Goal: Task Accomplishment & Management: Complete application form

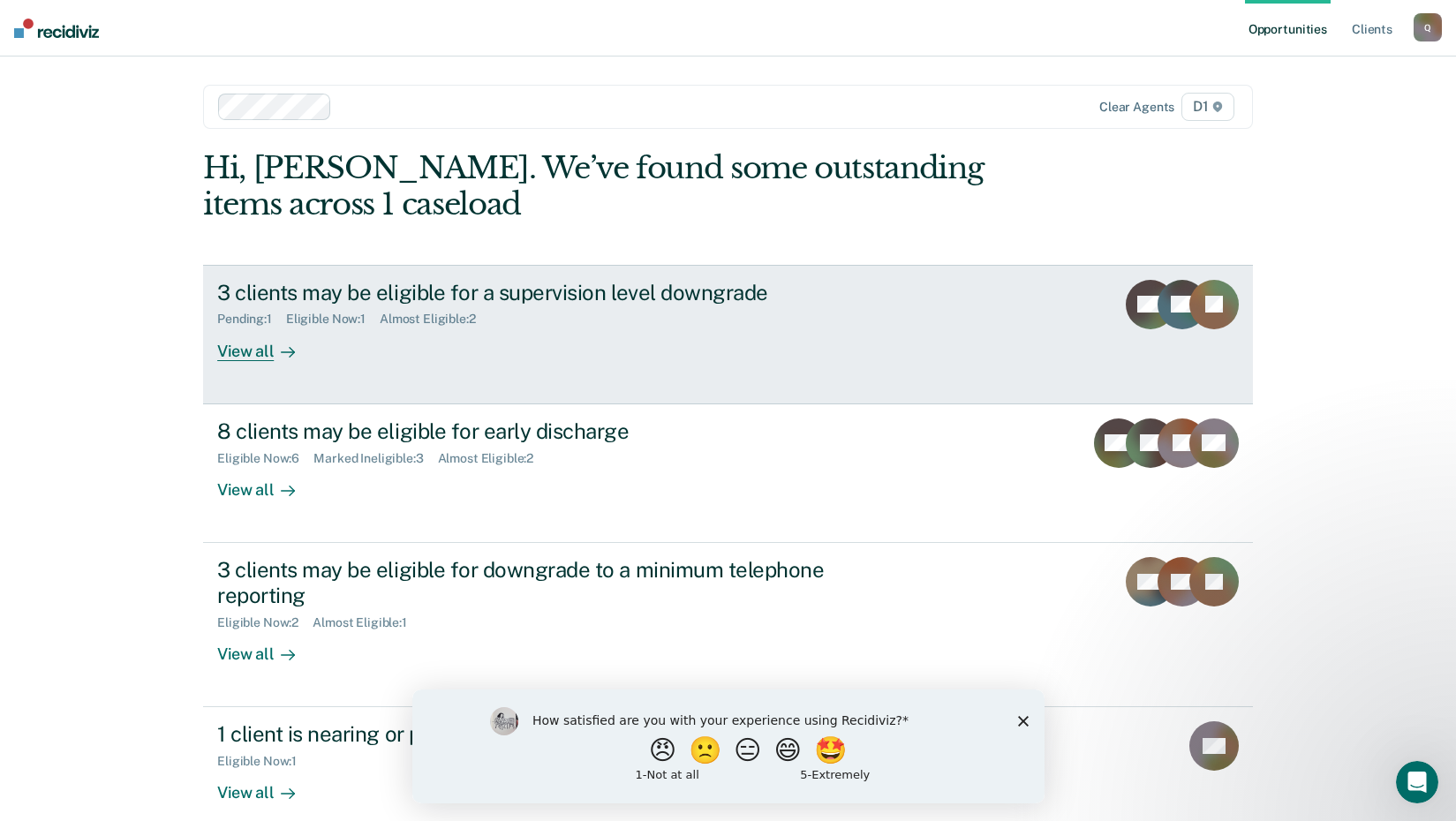
click at [245, 353] on div "View all" at bounding box center [267, 344] width 99 height 35
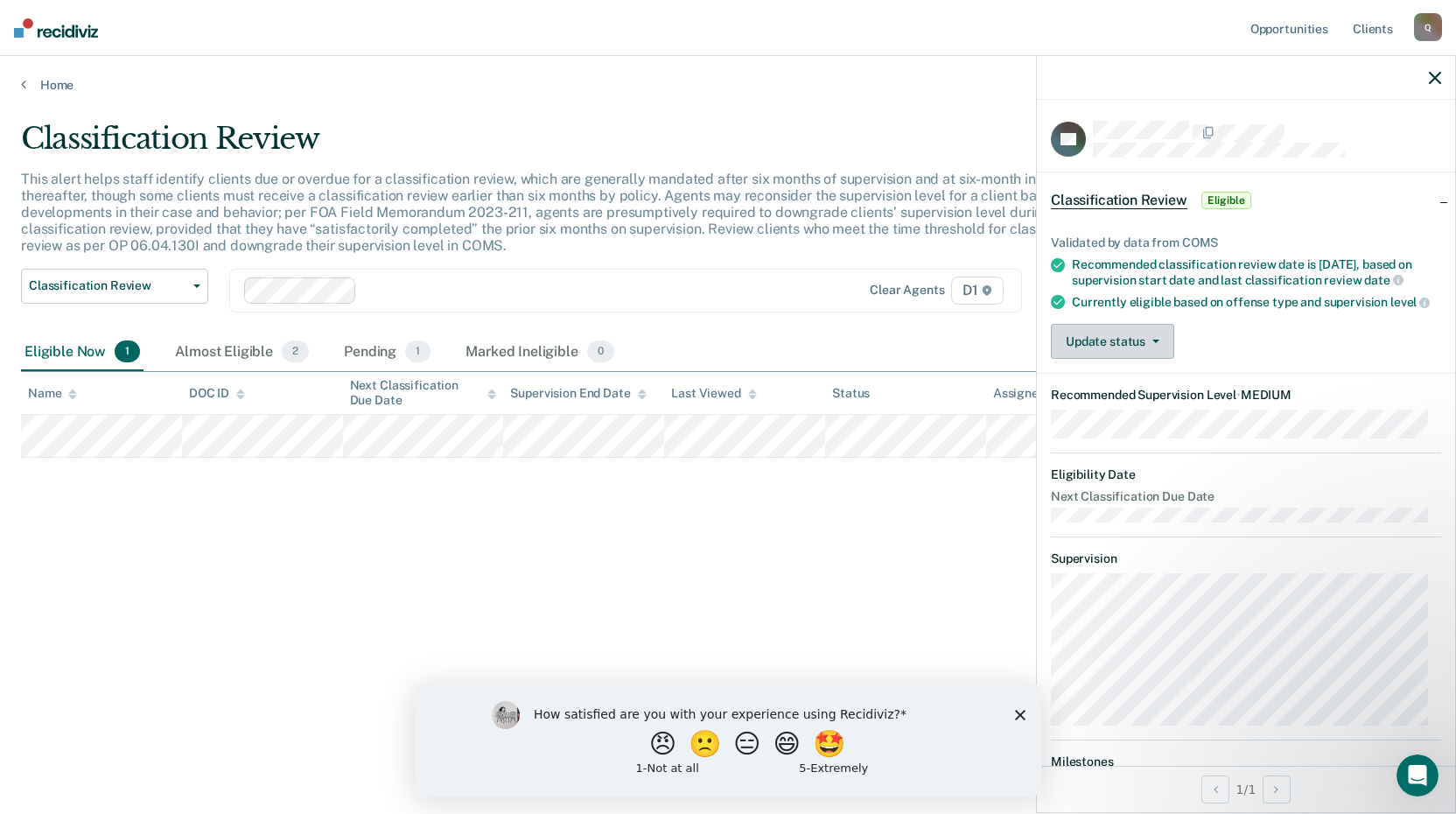
click at [1113, 358] on button "Update status" at bounding box center [1113, 342] width 123 height 35
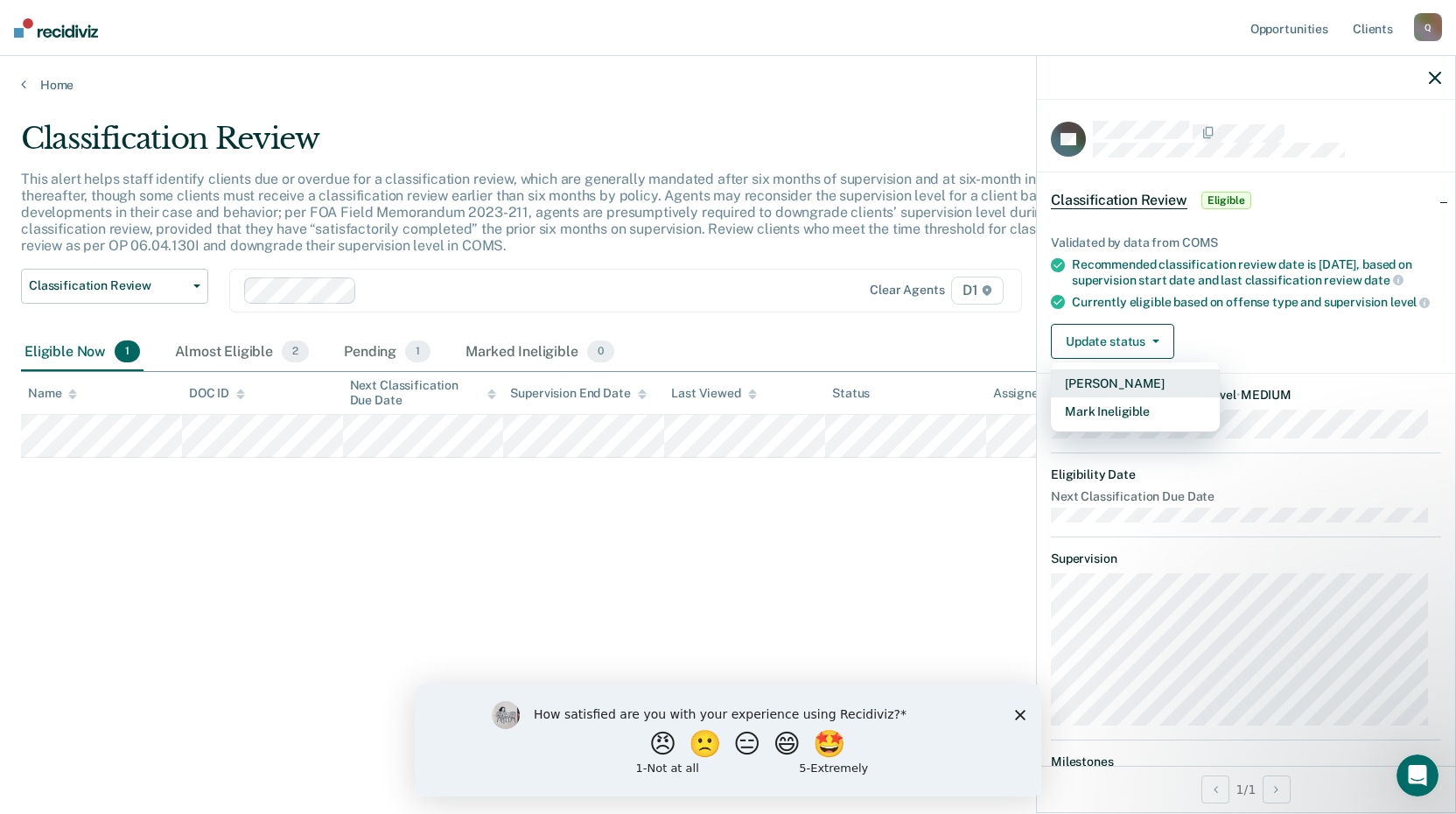
click at [1120, 398] on button "[PERSON_NAME]" at bounding box center [1135, 384] width 169 height 28
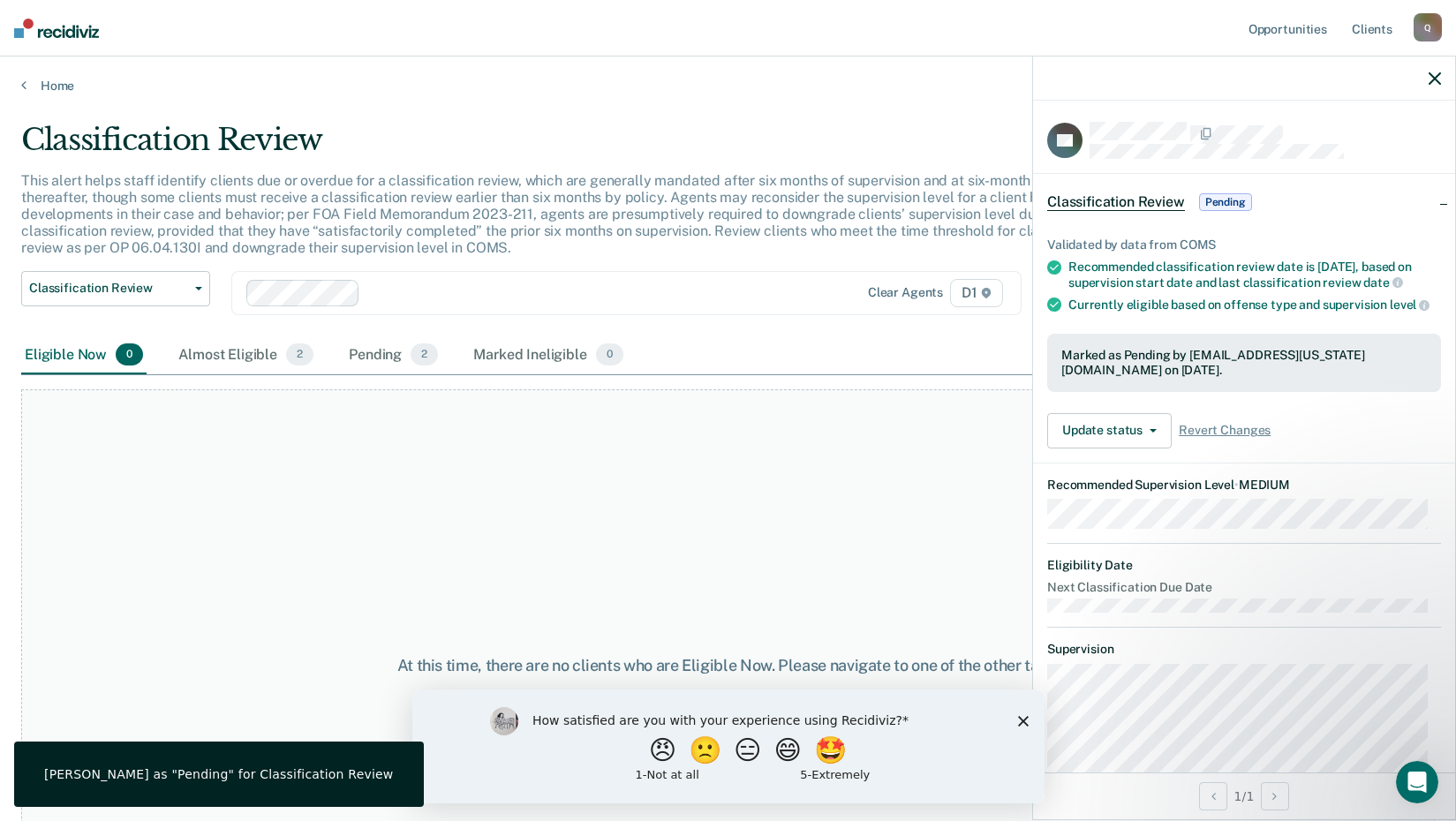
click at [1434, 78] on icon "button" at bounding box center [1434, 78] width 12 height 12
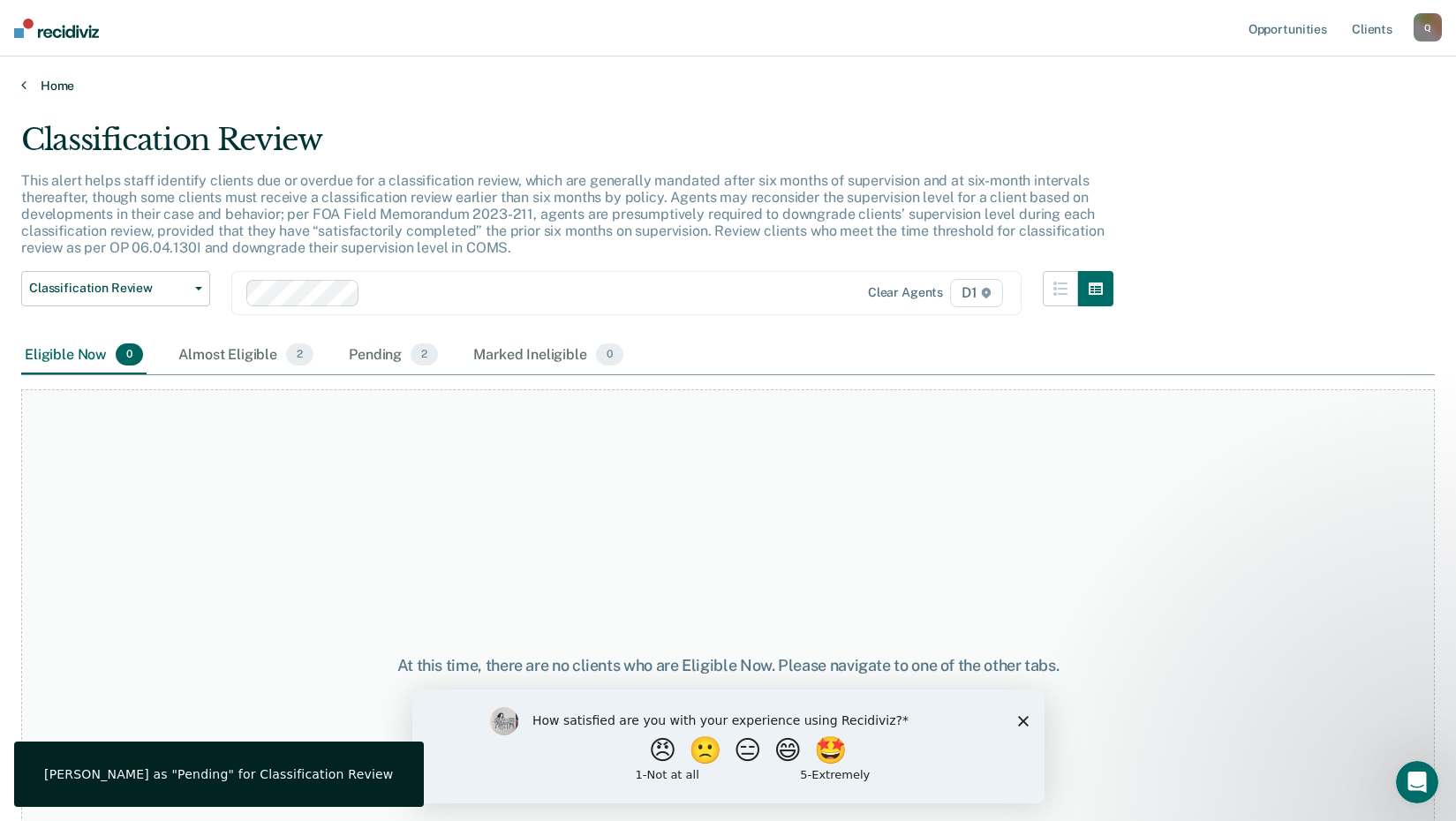
click at [50, 90] on link "Home" at bounding box center [728, 86] width 1414 height 16
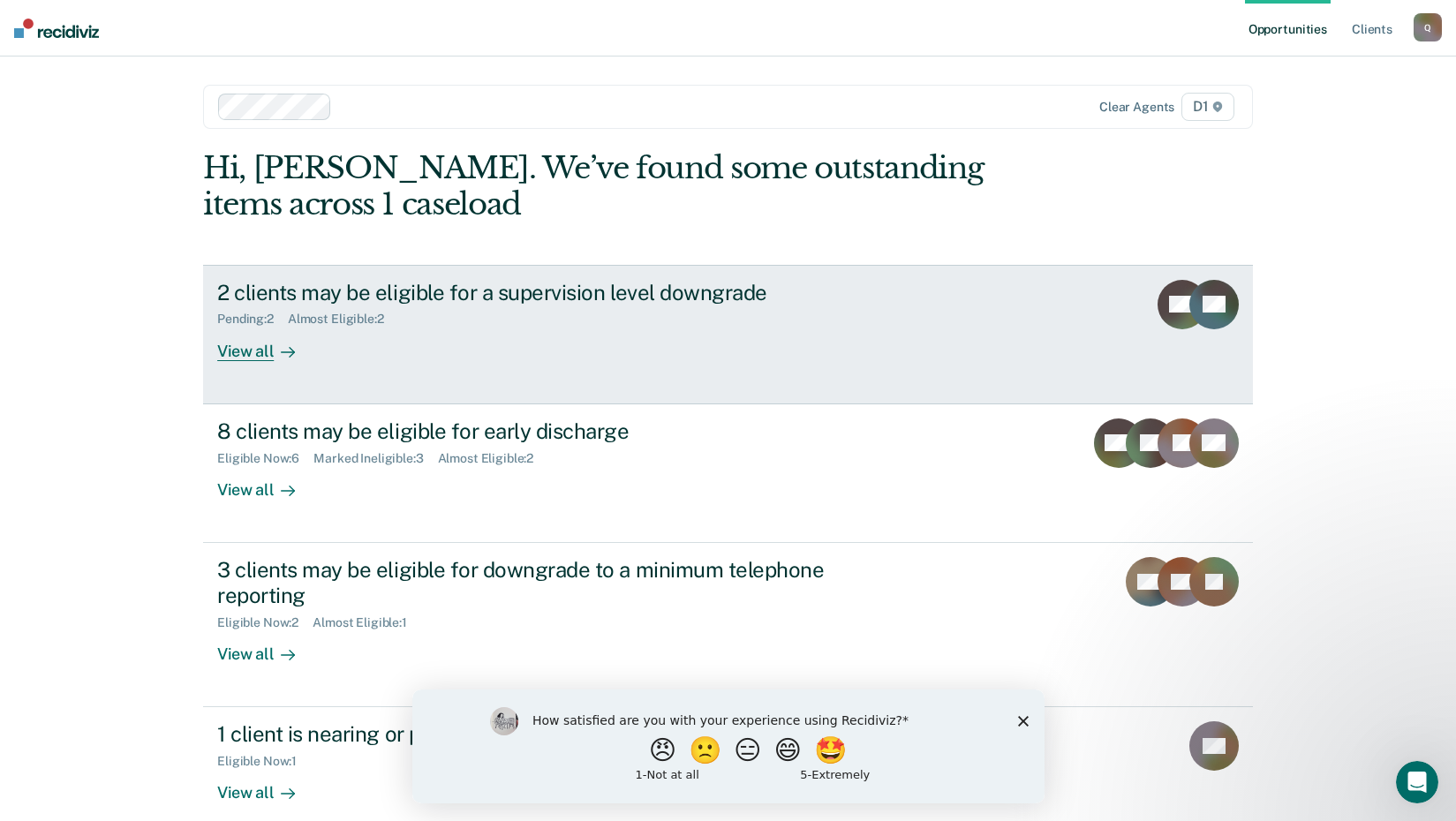
click at [247, 360] on div "View all" at bounding box center [267, 344] width 99 height 35
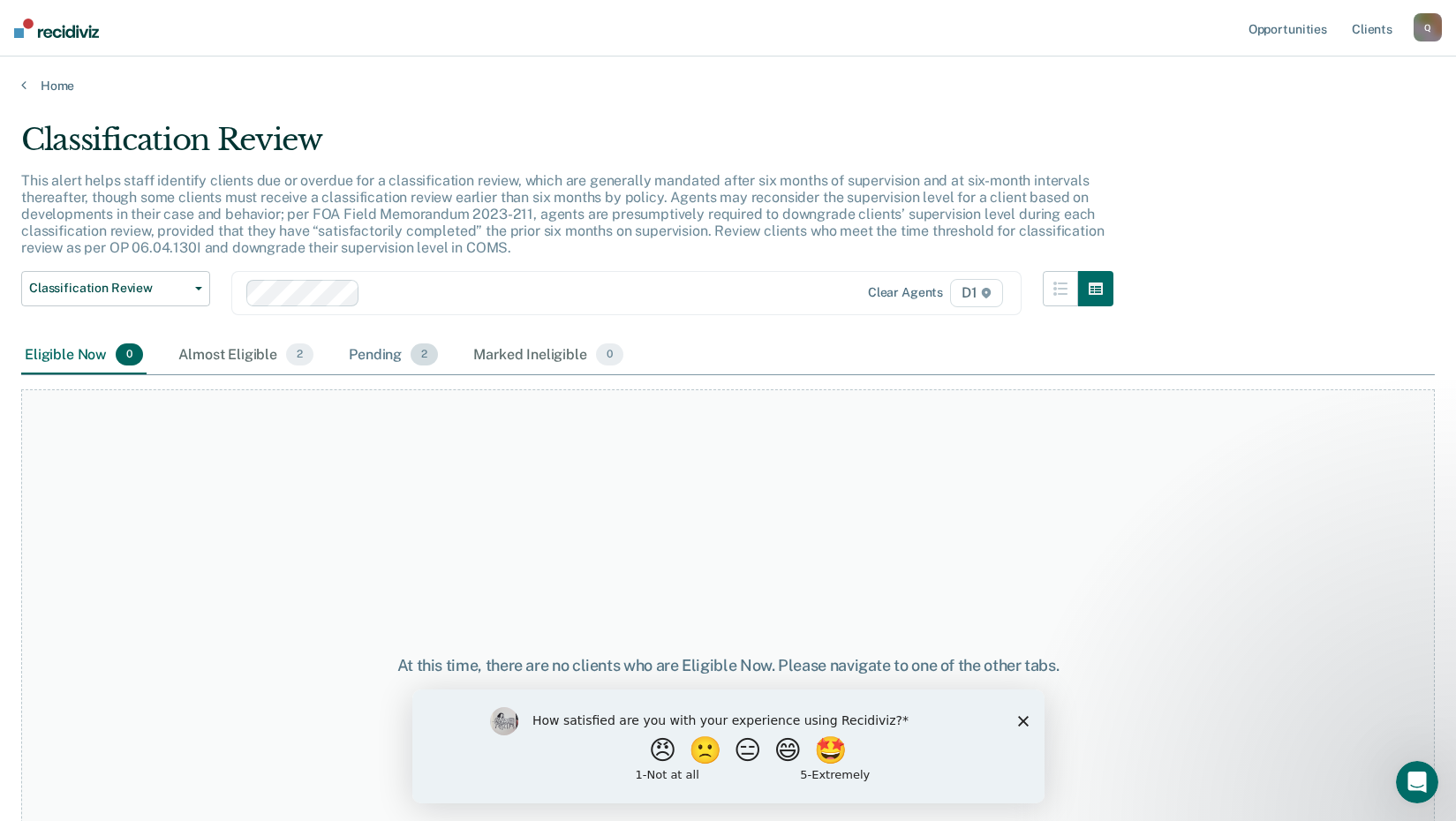
click at [382, 349] on div "Pending 2" at bounding box center [394, 355] width 96 height 39
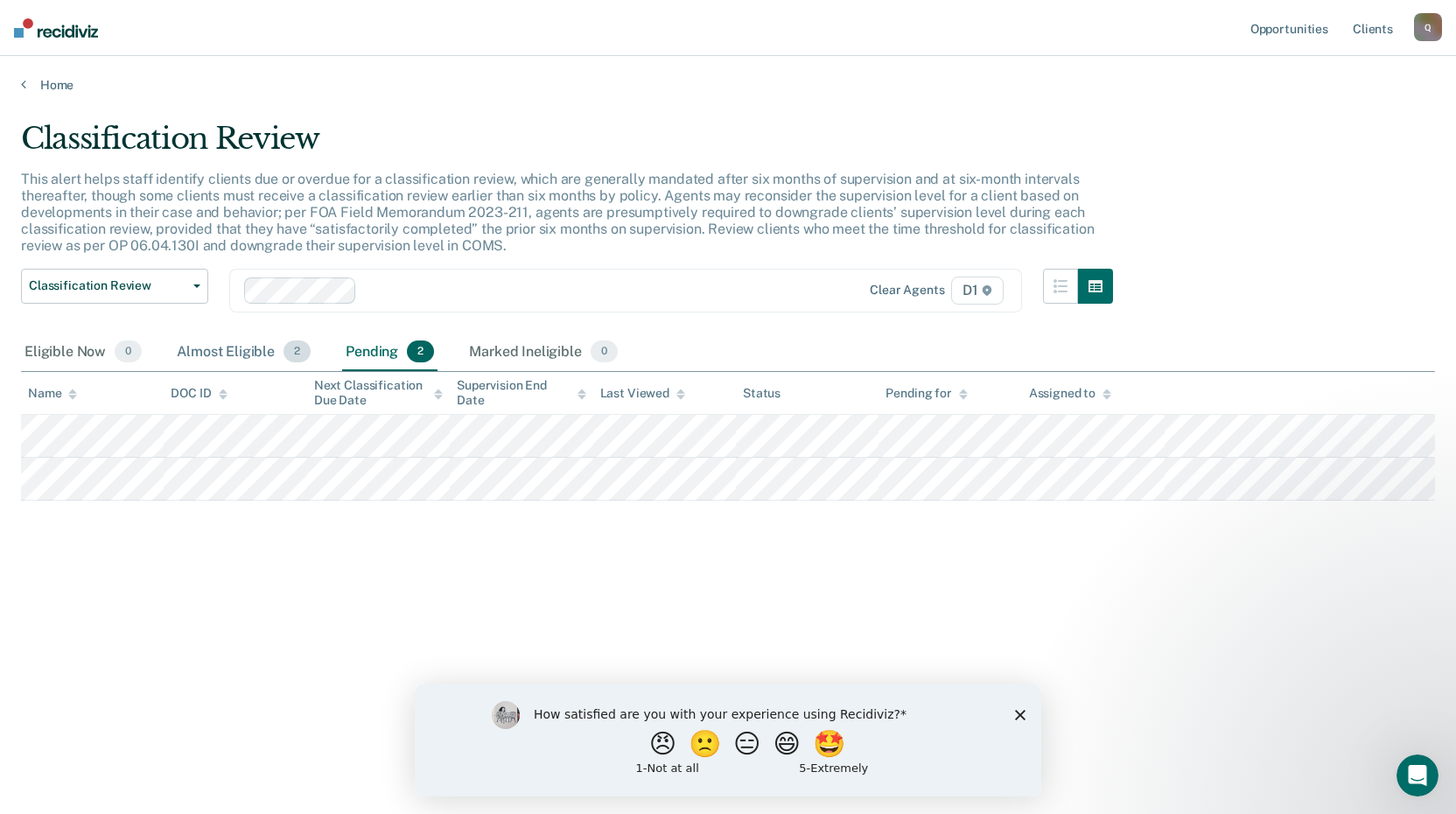
click at [245, 352] on div "Almost Eligible 2" at bounding box center [244, 352] width 141 height 38
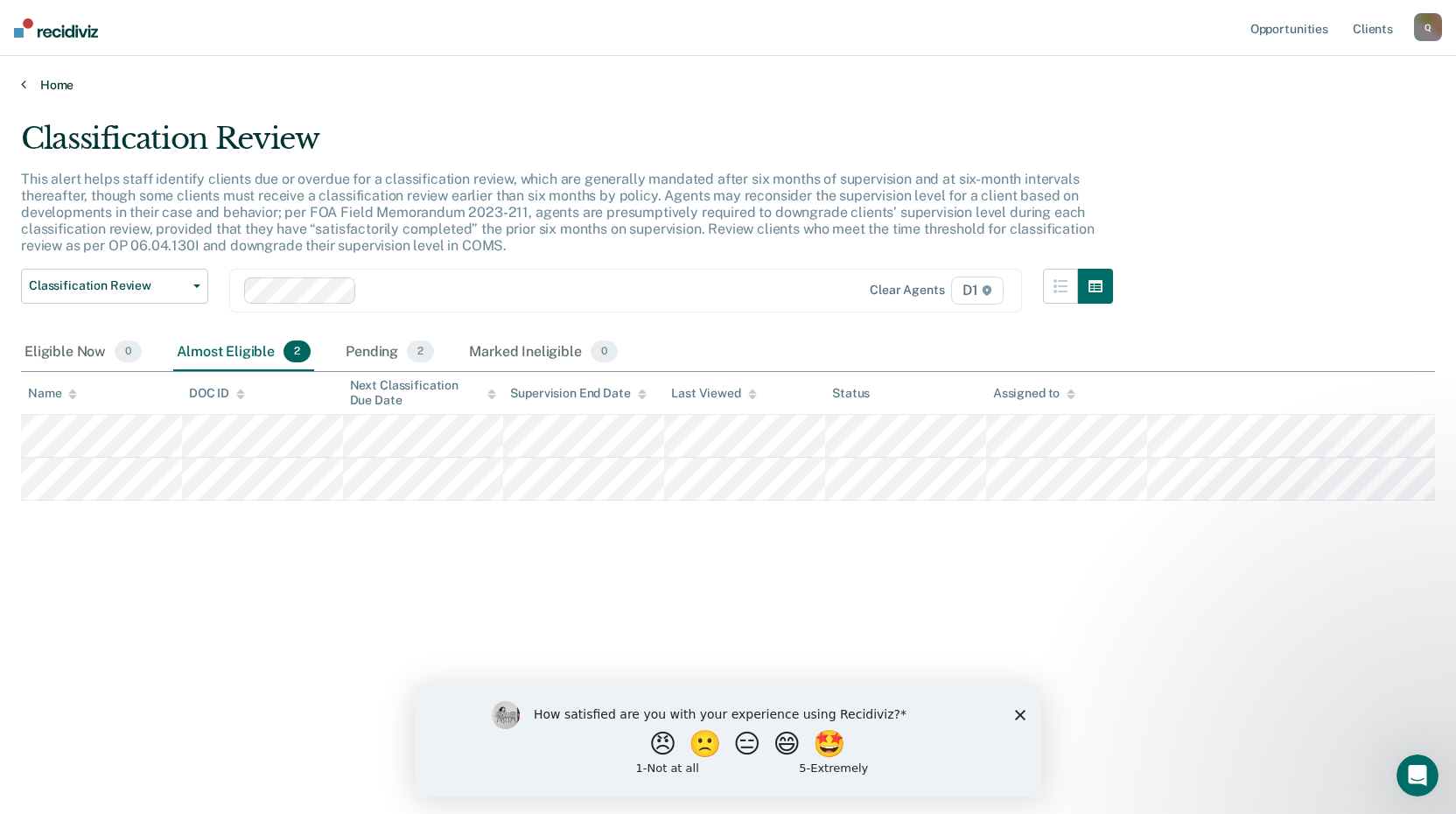
click at [67, 89] on link "Home" at bounding box center [728, 85] width 1414 height 16
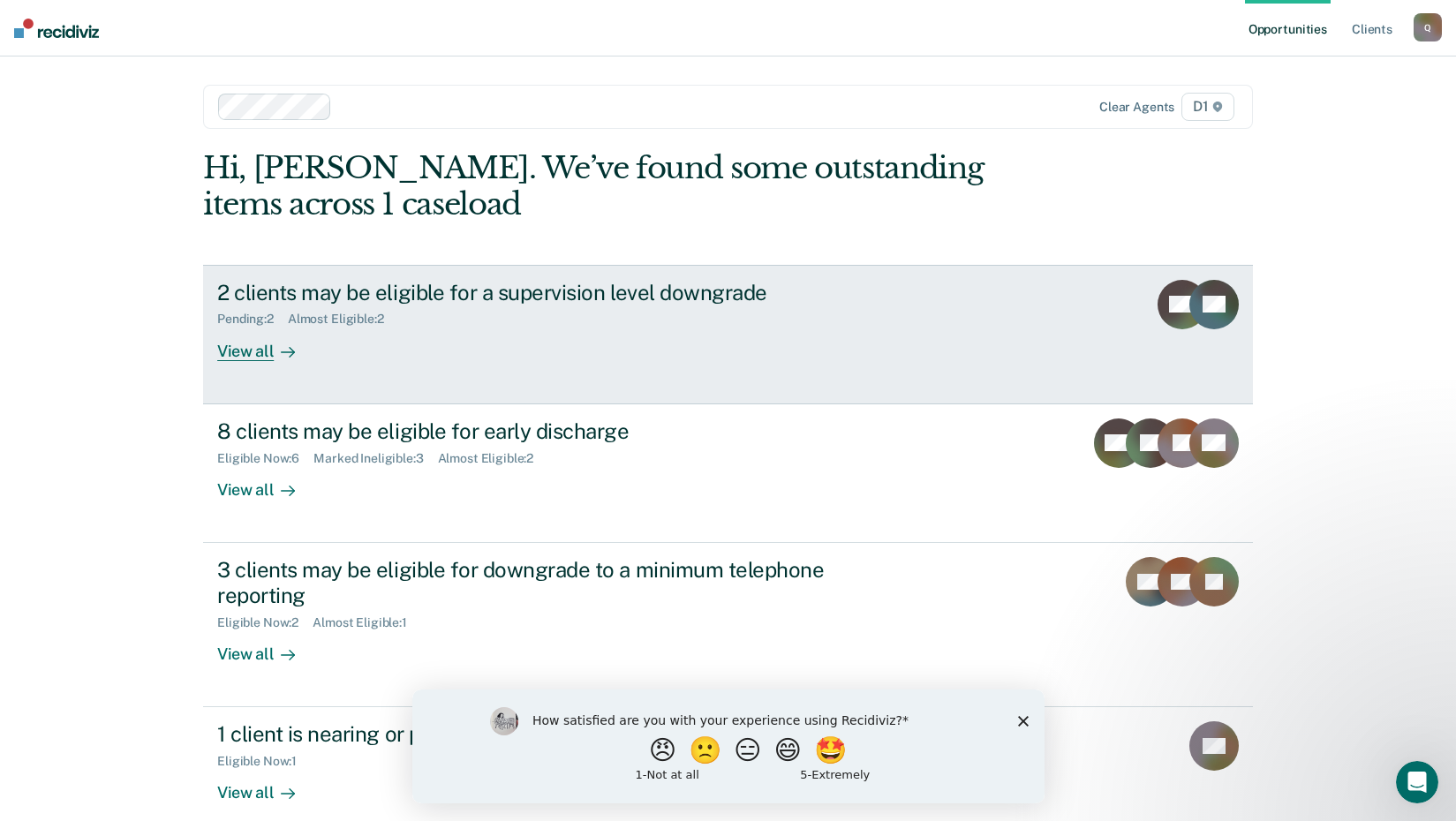
click at [255, 356] on div "View all" at bounding box center [267, 344] width 99 height 35
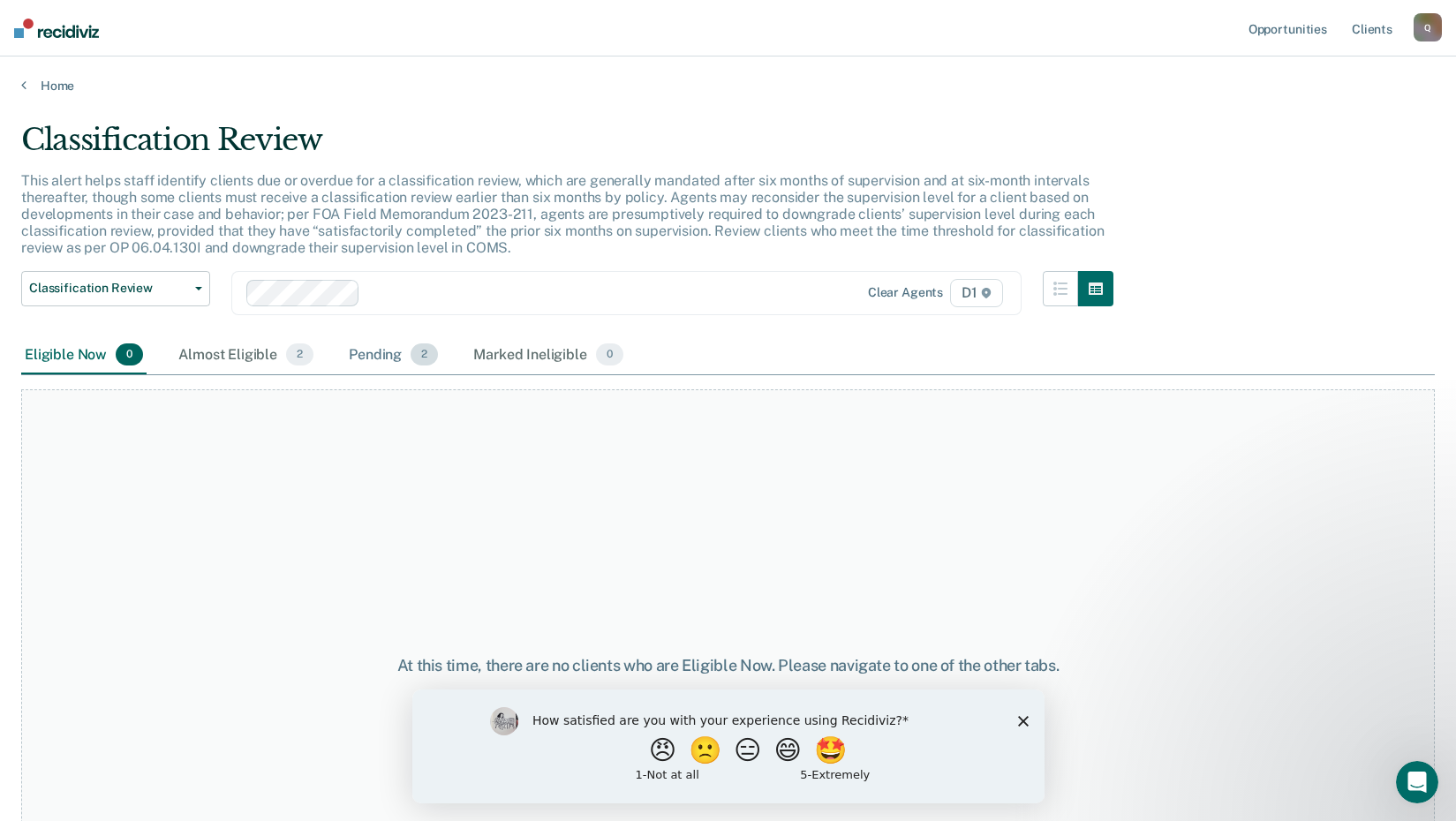
click at [364, 352] on div "Pending 2" at bounding box center [394, 355] width 96 height 39
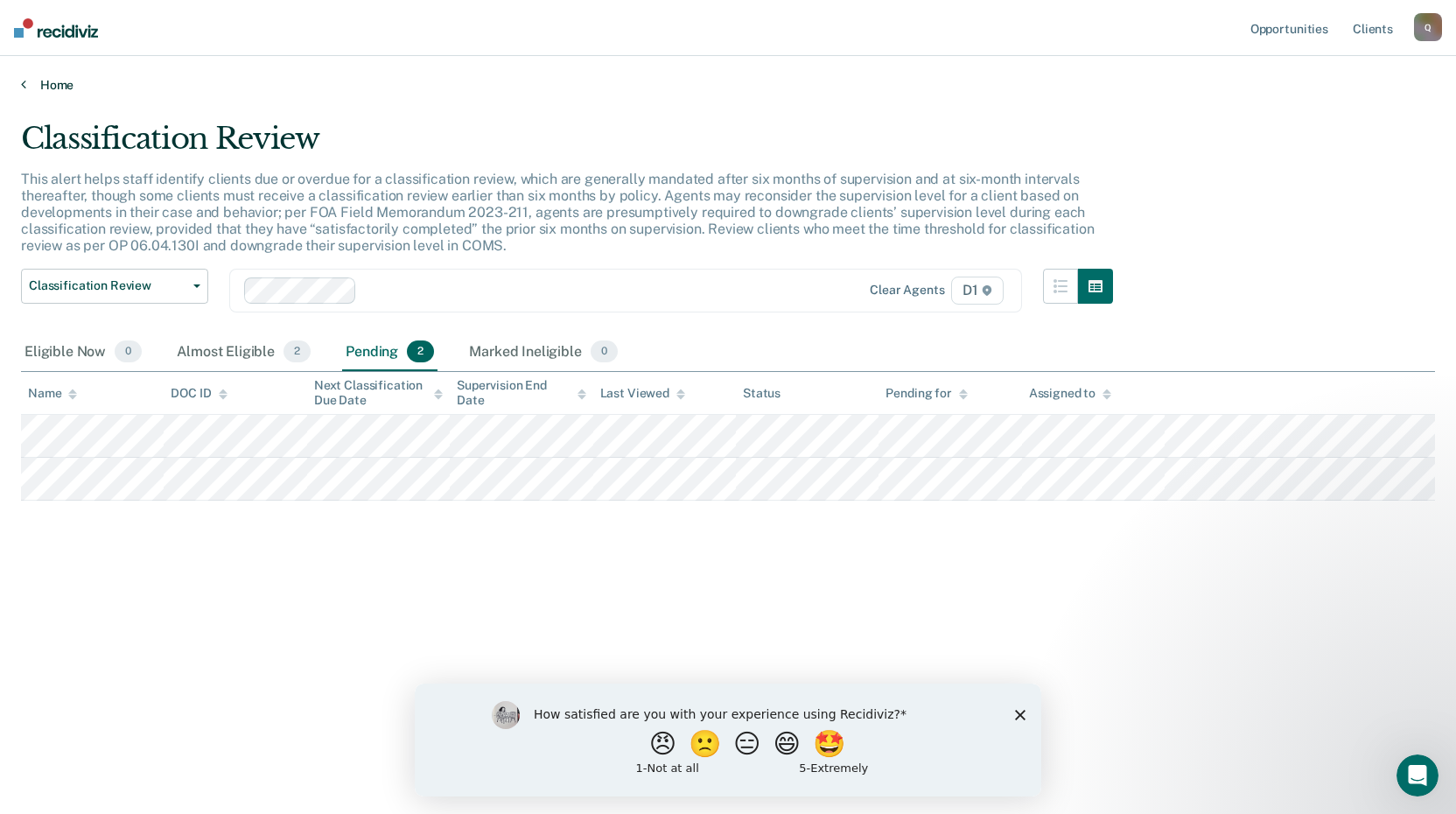
click at [62, 87] on link "Home" at bounding box center [728, 85] width 1414 height 16
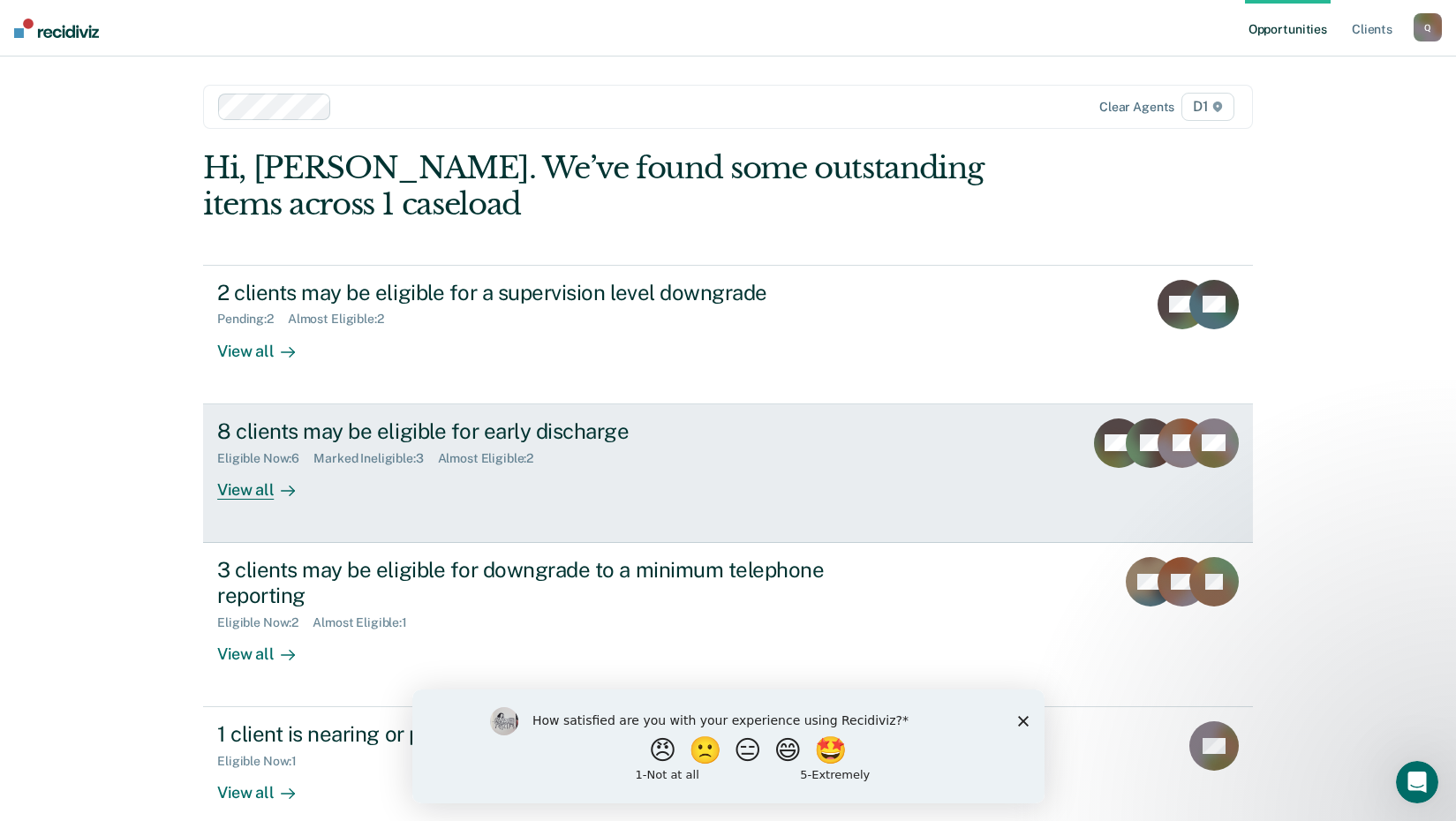
click at [263, 491] on div "View all" at bounding box center [267, 482] width 99 height 35
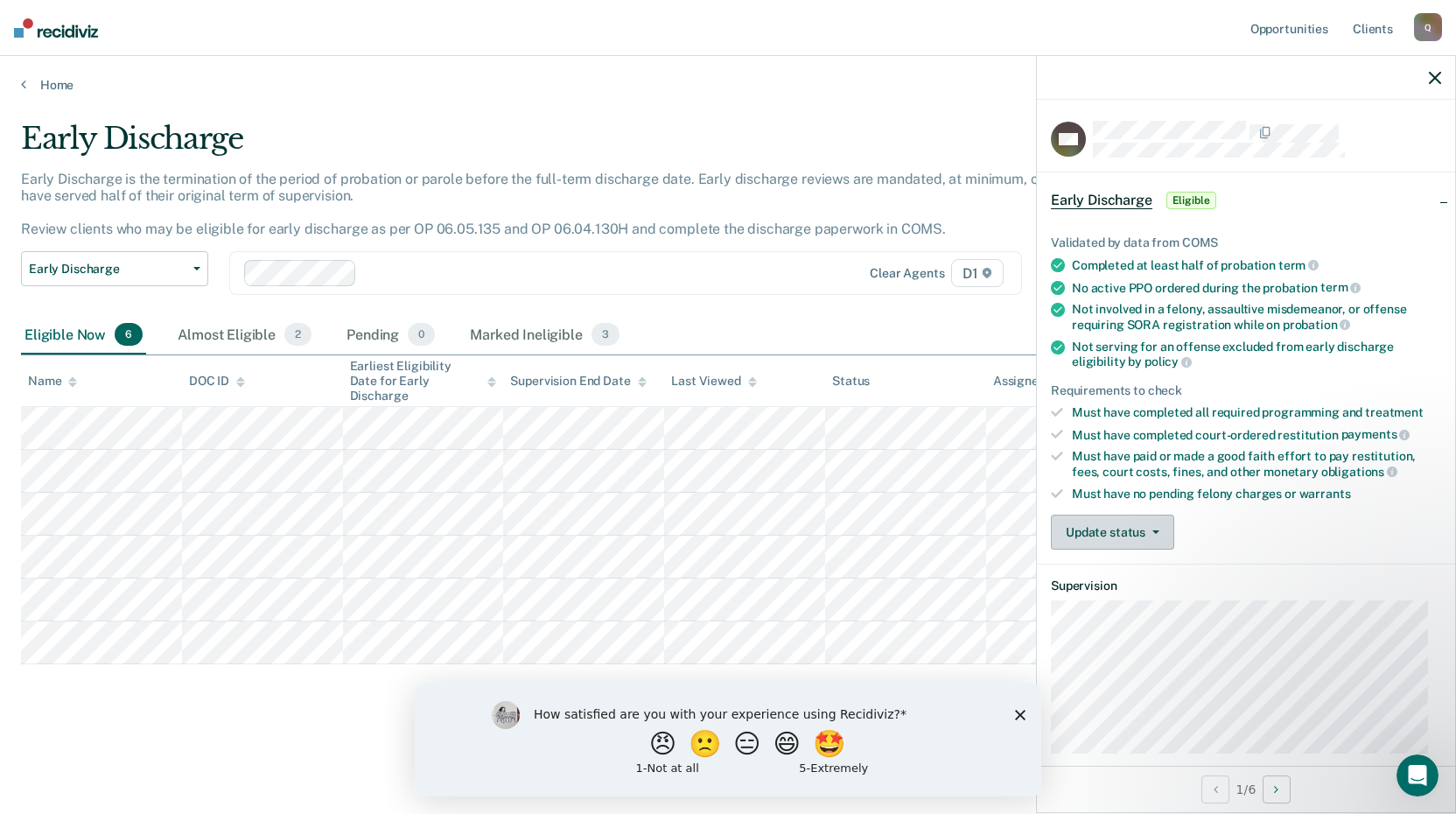
click at [1149, 541] on button "Update status" at bounding box center [1113, 532] width 123 height 35
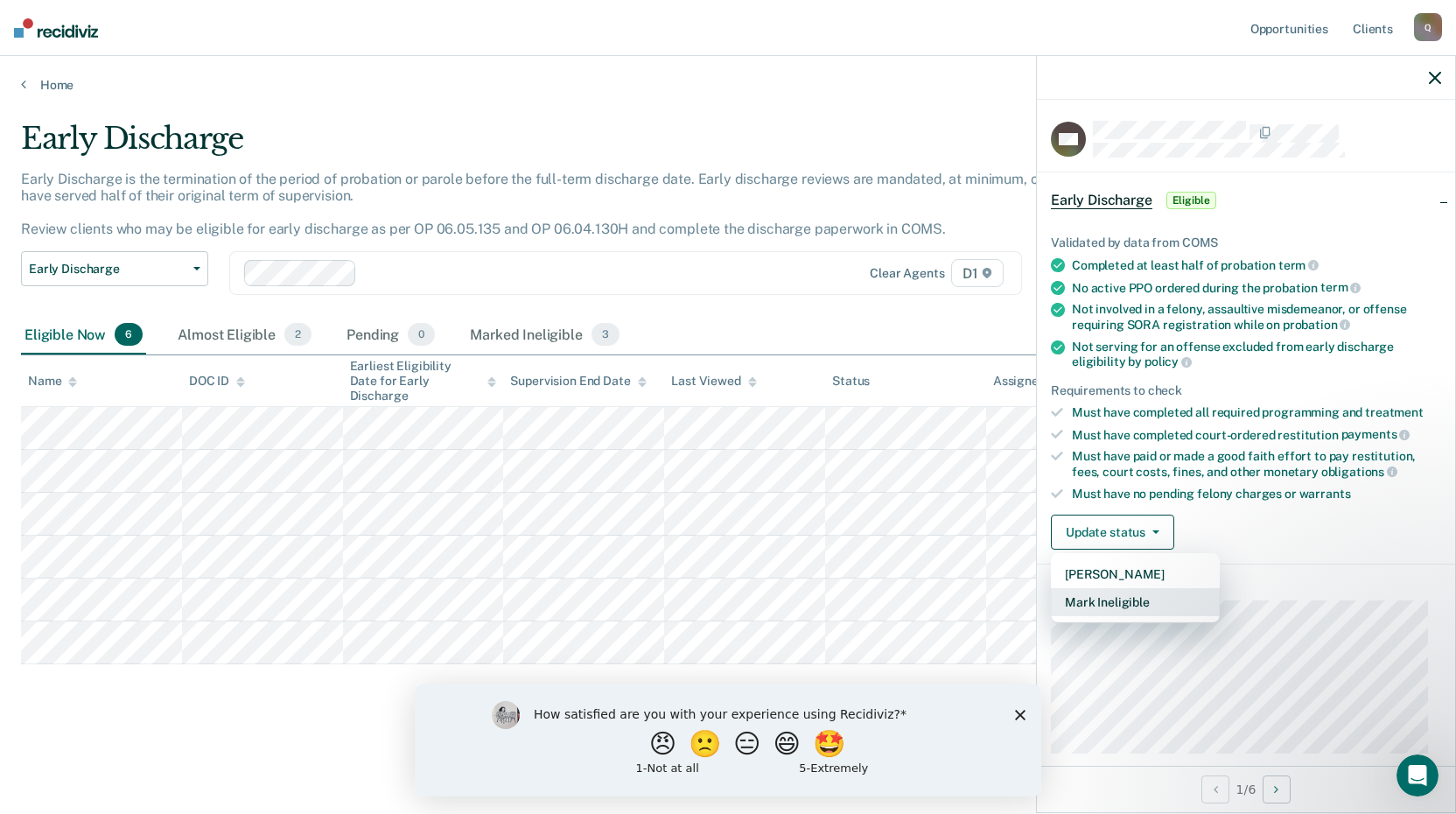
click at [1149, 604] on button "Mark Ineligible" at bounding box center [1135, 602] width 169 height 28
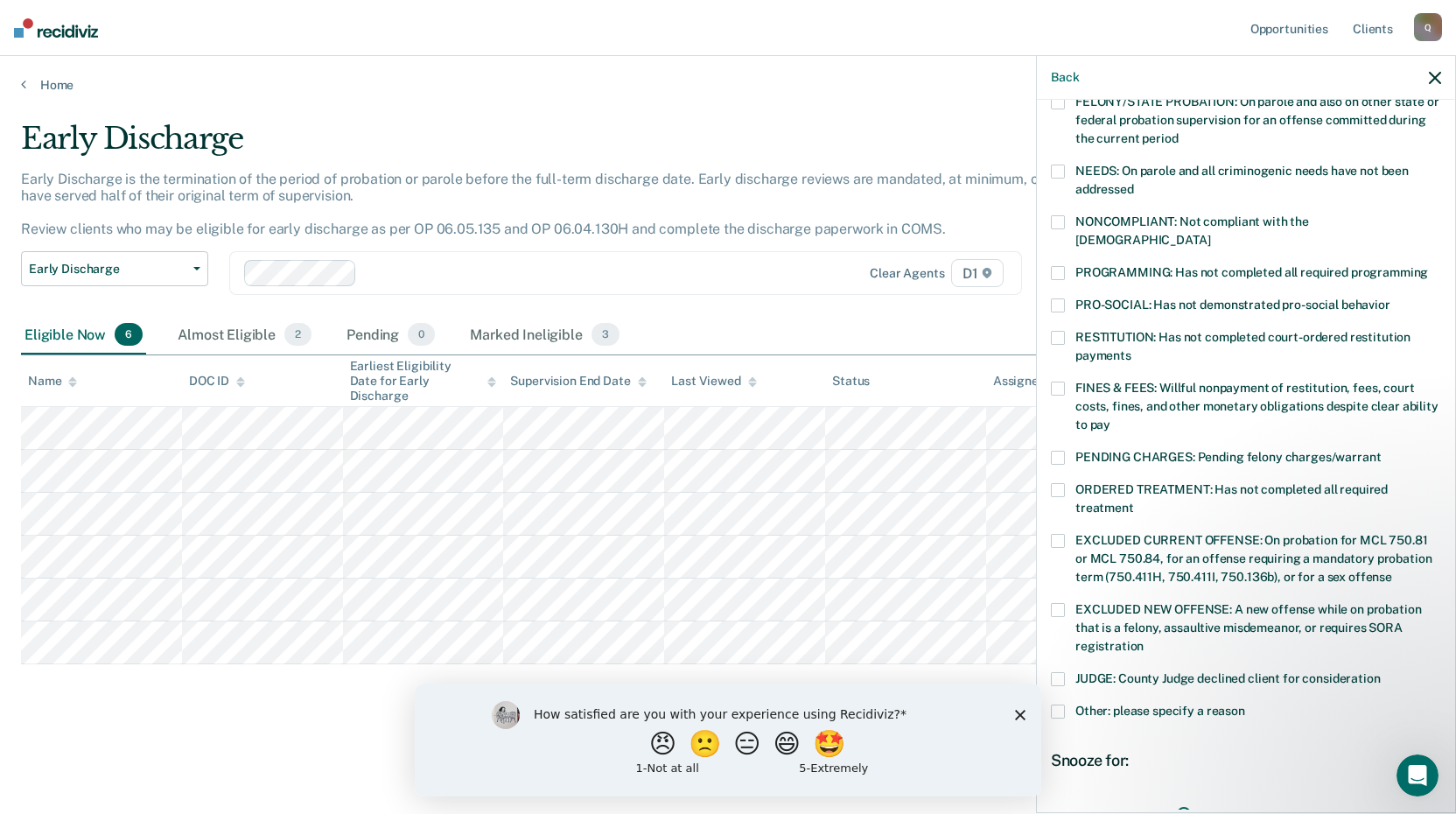
scroll to position [262, 0]
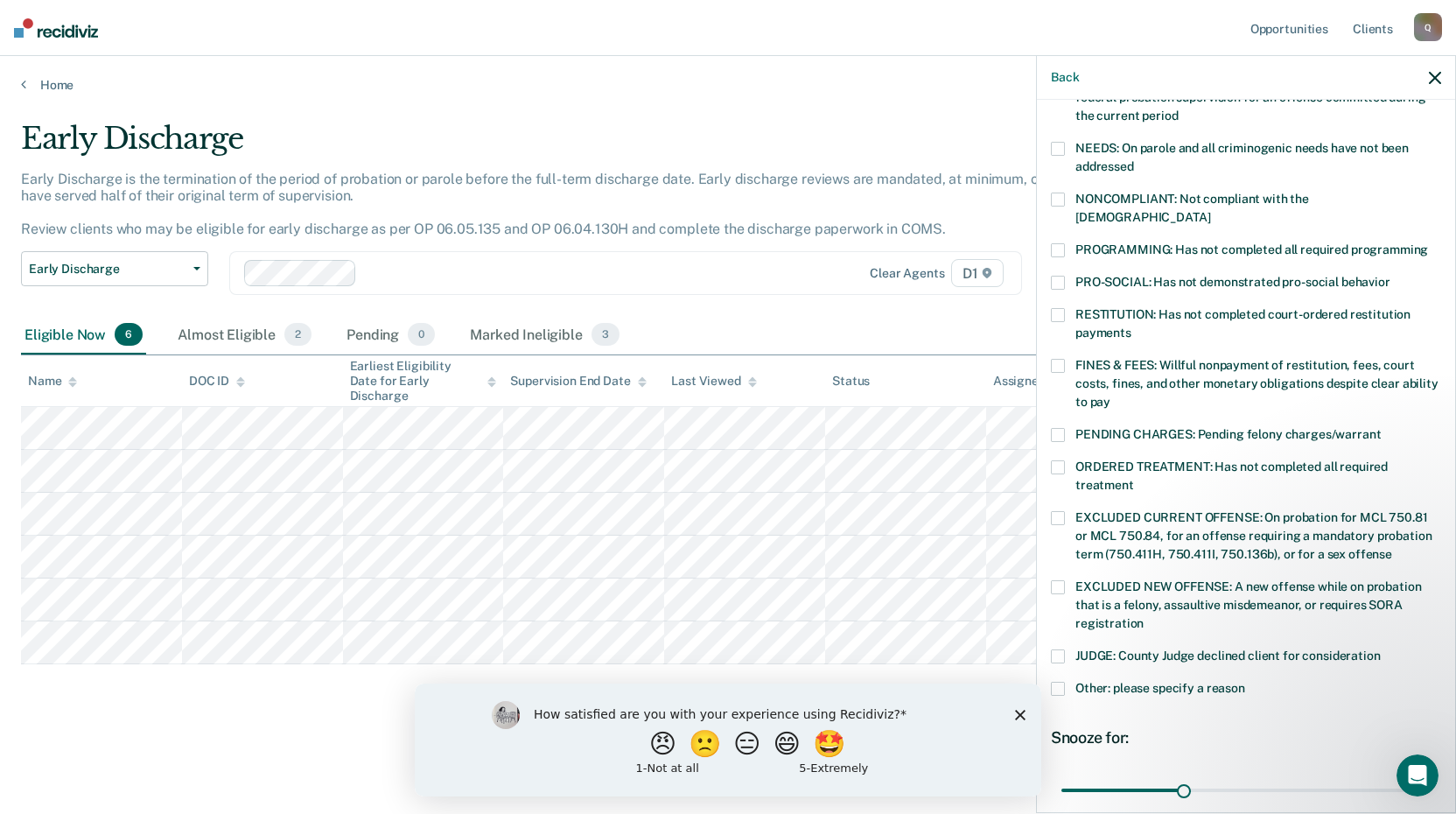
click at [1060, 650] on span at bounding box center [1057, 656] width 14 height 14
drag, startPoint x: 1183, startPoint y: 771, endPoint x: 1463, endPoint y: 773, distance: 280.0
type input "90"
click at [1431, 775] on input "range" at bounding box center [1246, 790] width 370 height 31
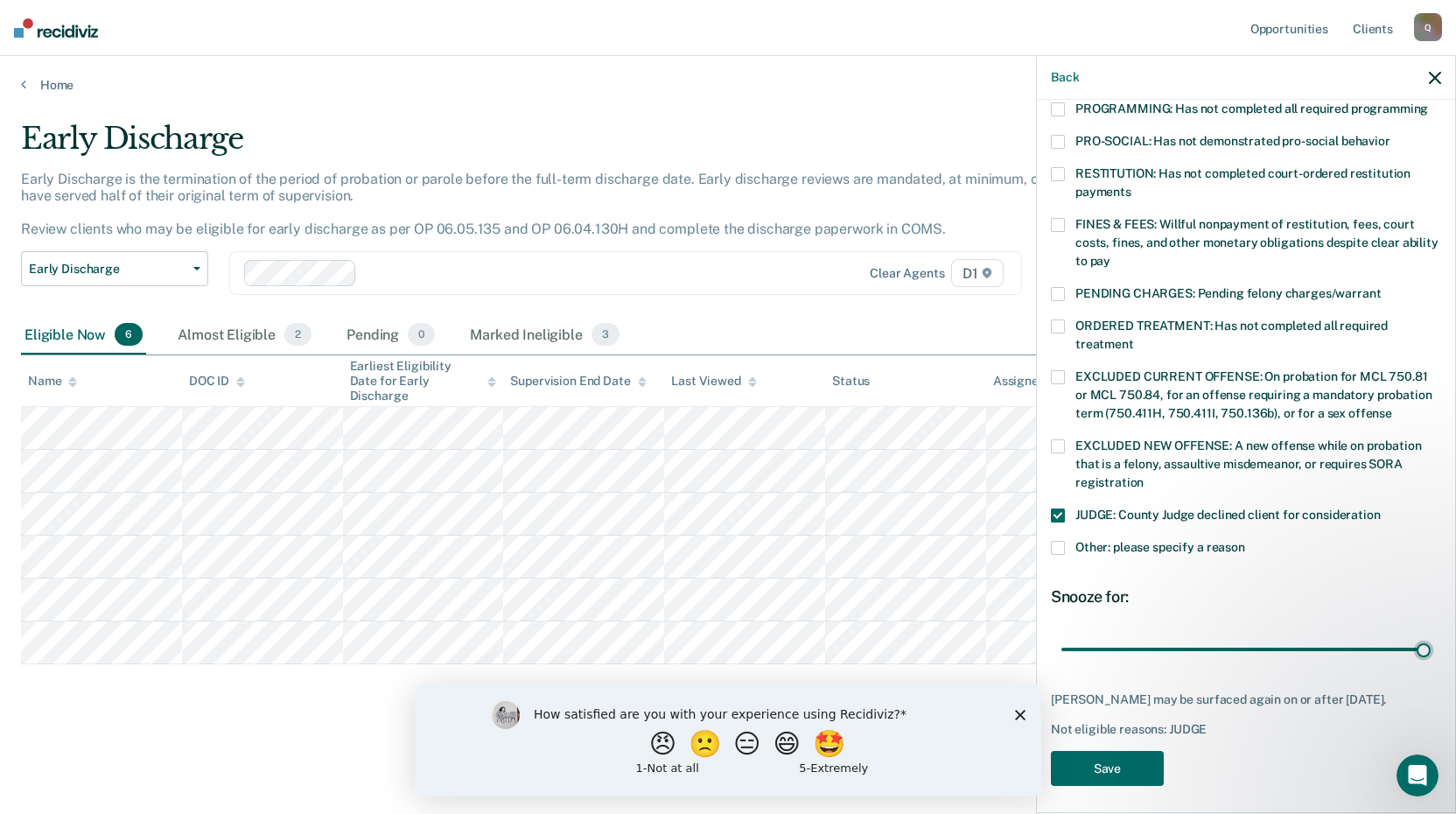
scroll to position [406, 0]
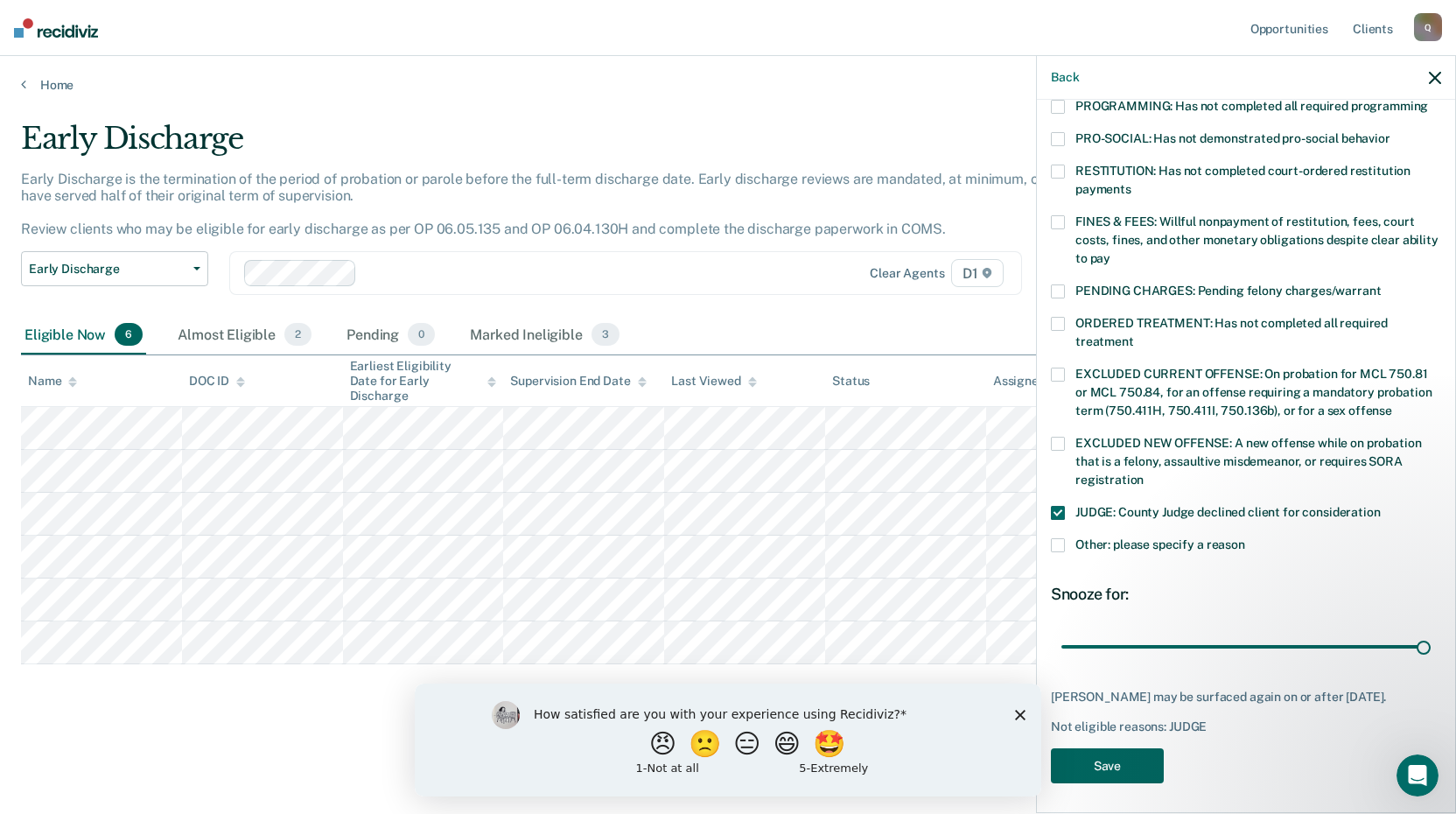
click at [1101, 756] on button "Save" at bounding box center [1107, 766] width 113 height 35
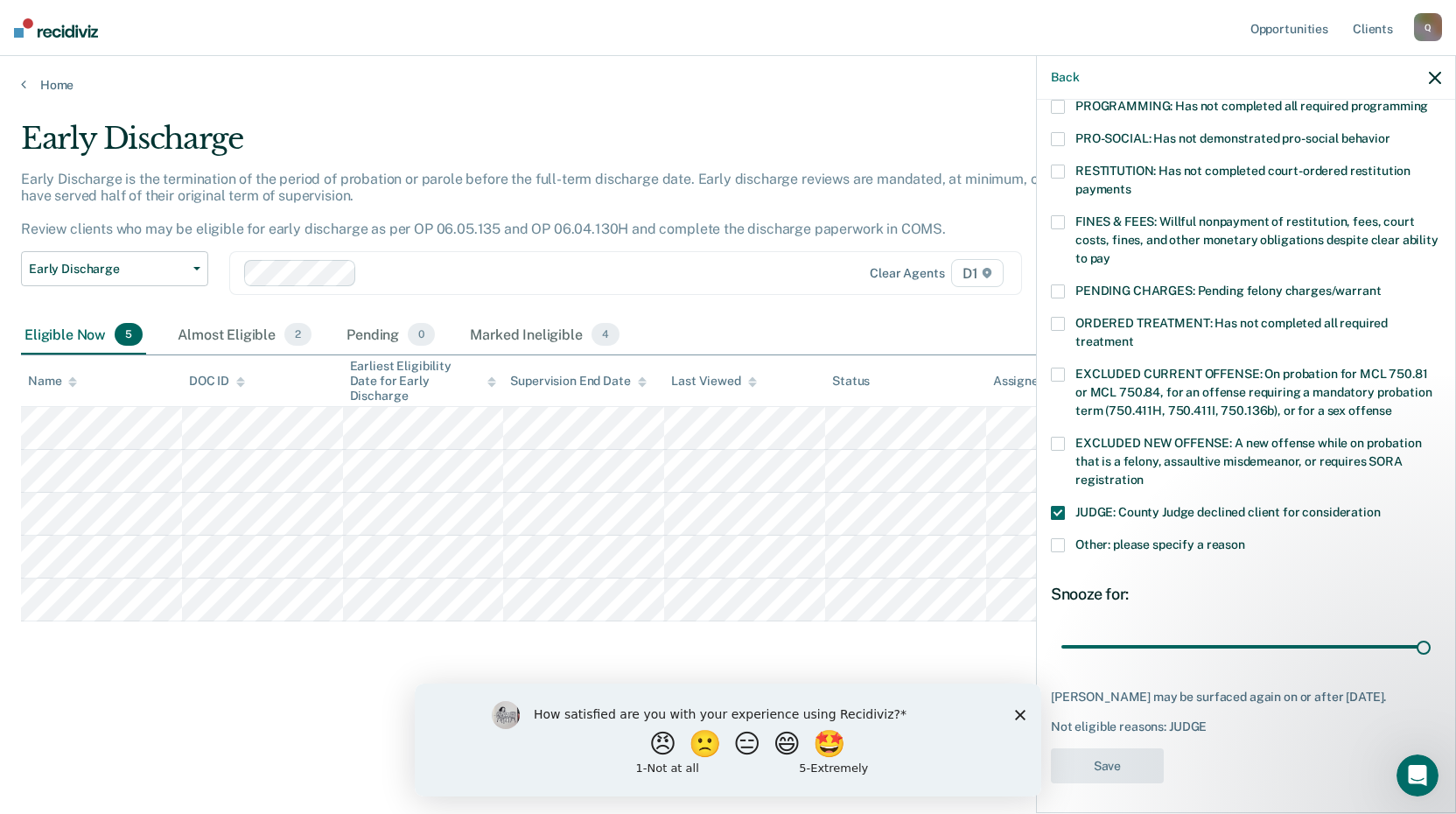
scroll to position [299, 0]
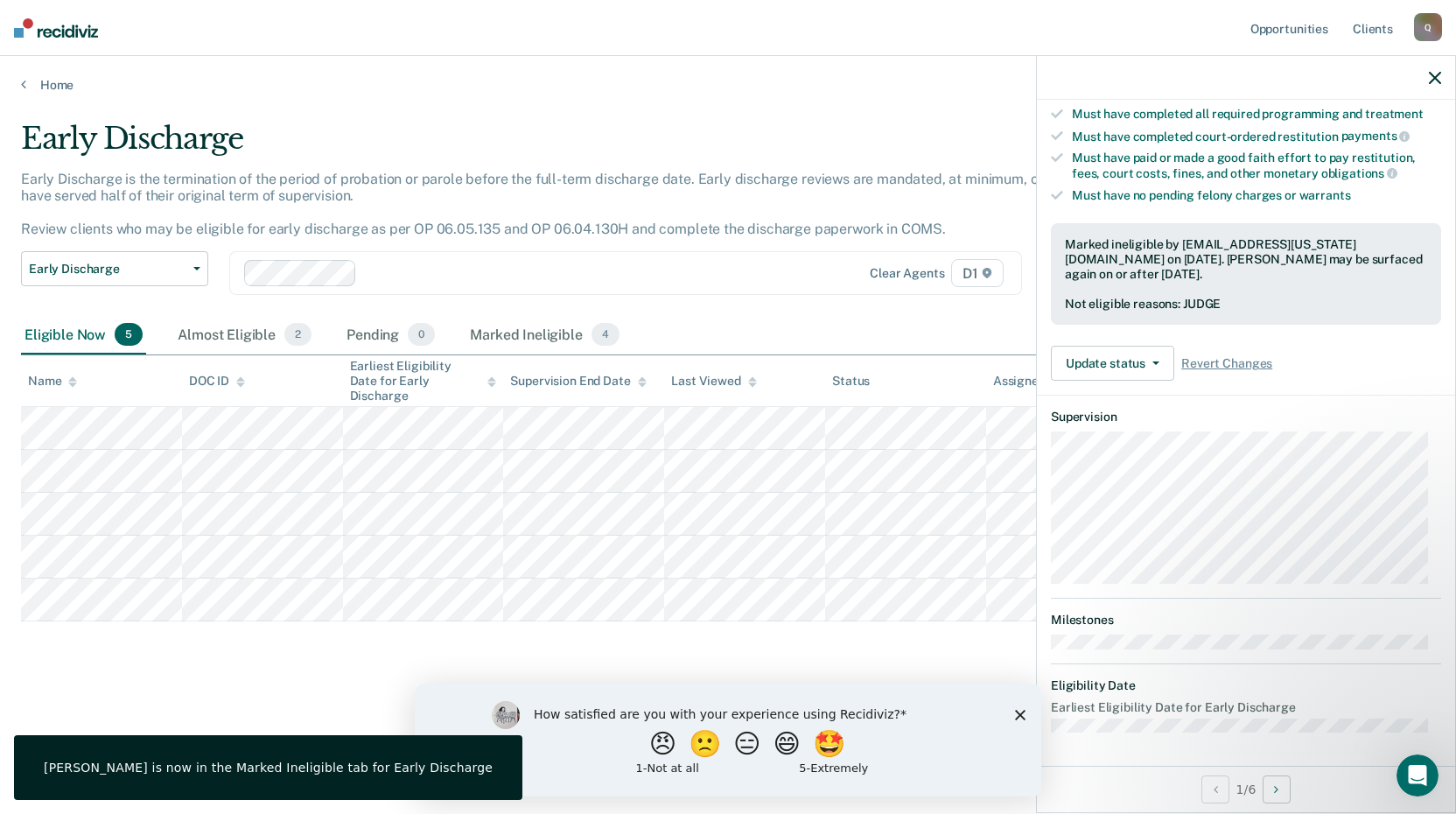
click at [1434, 76] on icon "button" at bounding box center [1435, 77] width 12 height 12
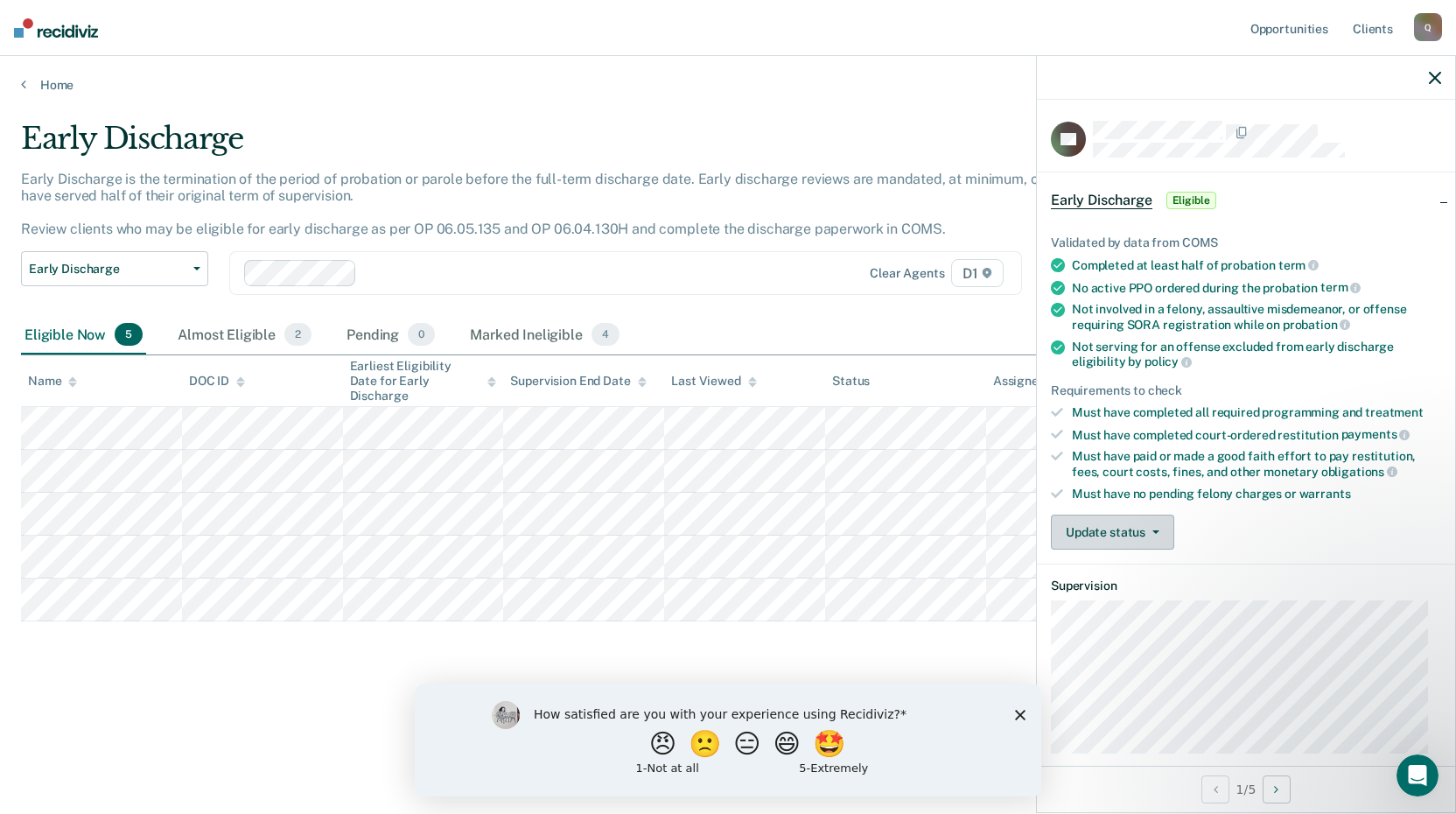
click at [1145, 534] on button "Update status" at bounding box center [1113, 532] width 123 height 35
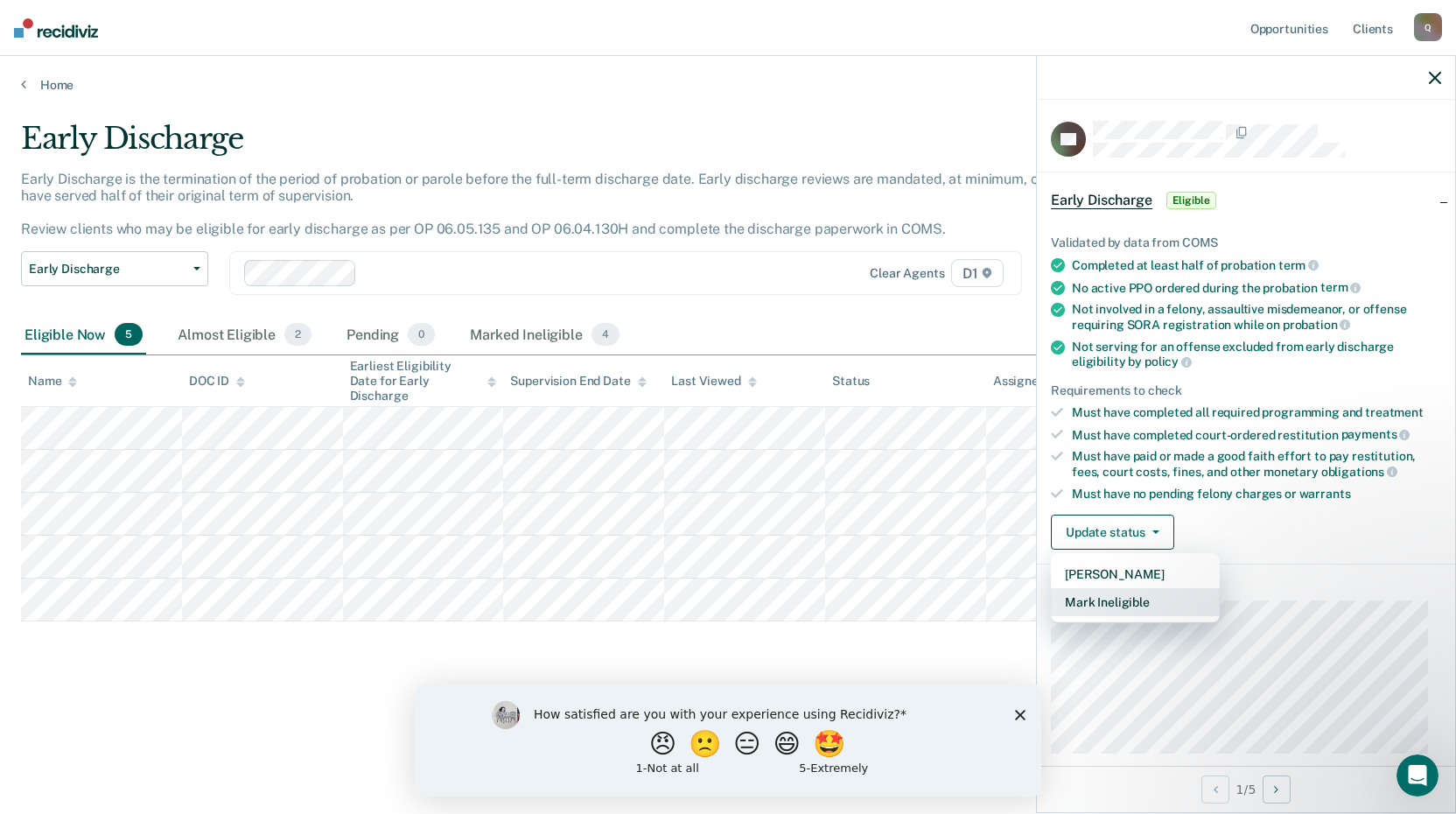
click at [1128, 605] on button "Mark Ineligible" at bounding box center [1135, 602] width 169 height 28
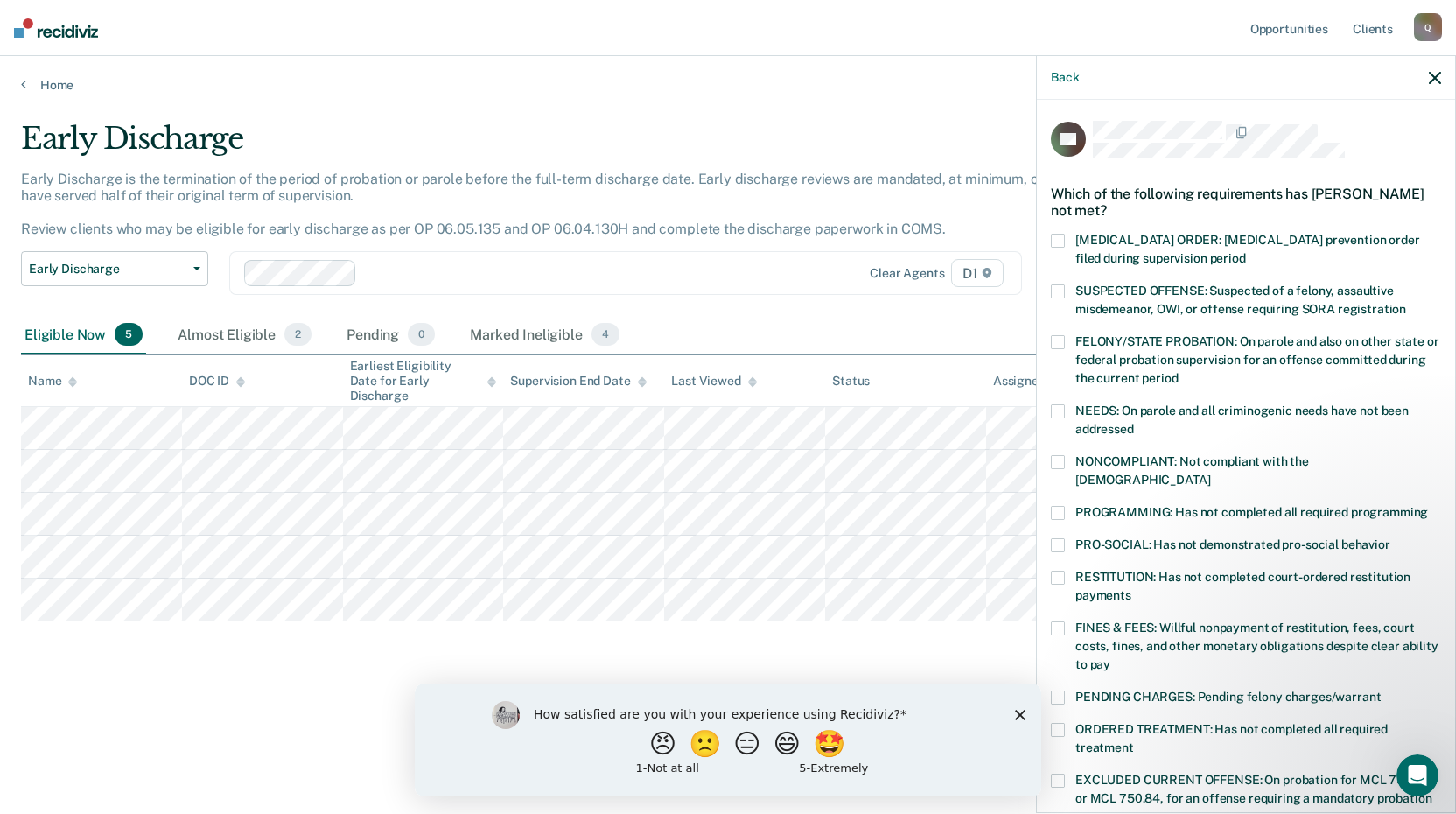
click at [1053, 622] on span at bounding box center [1057, 628] width 14 height 14
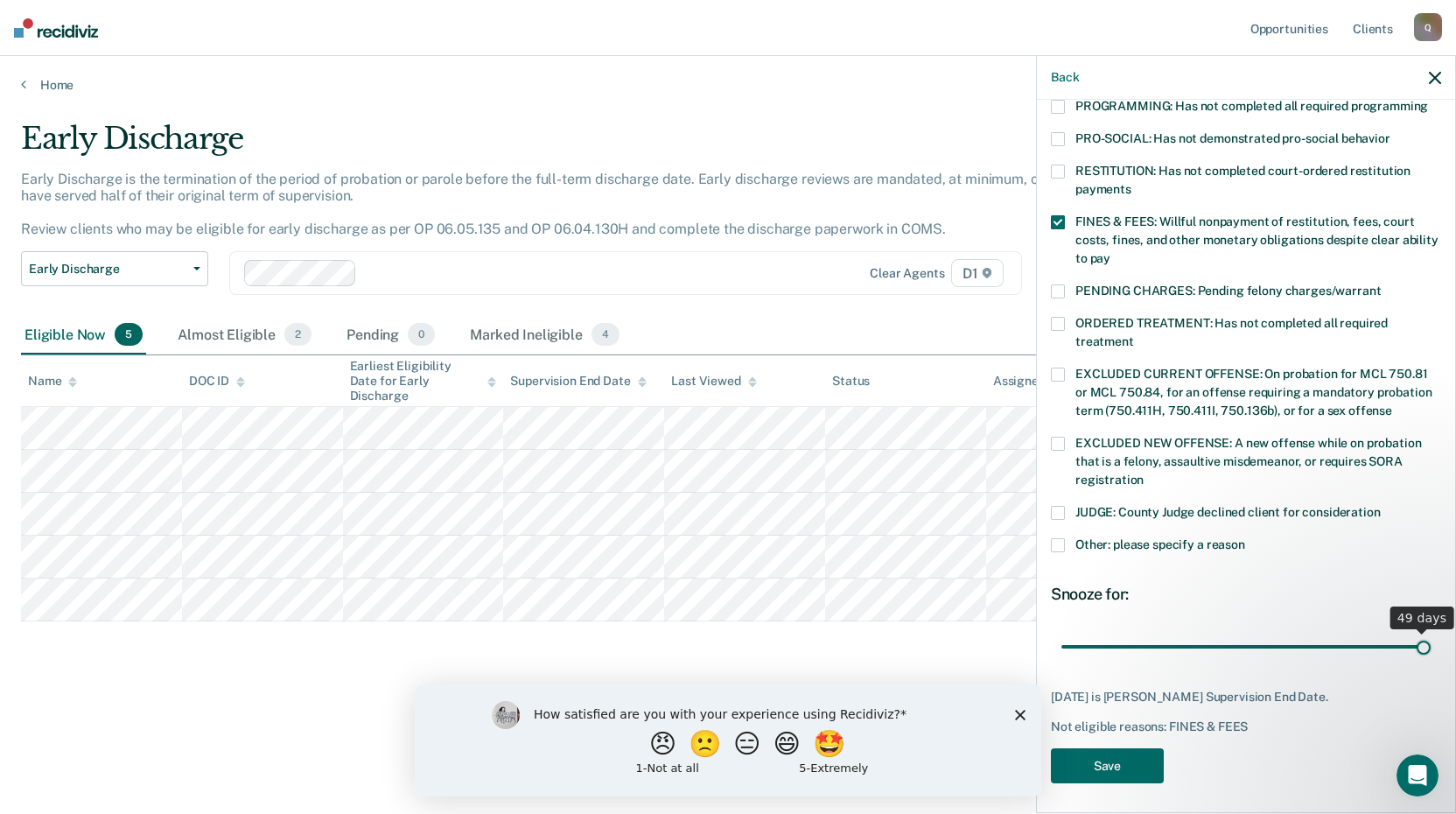
scroll to position [391, 0]
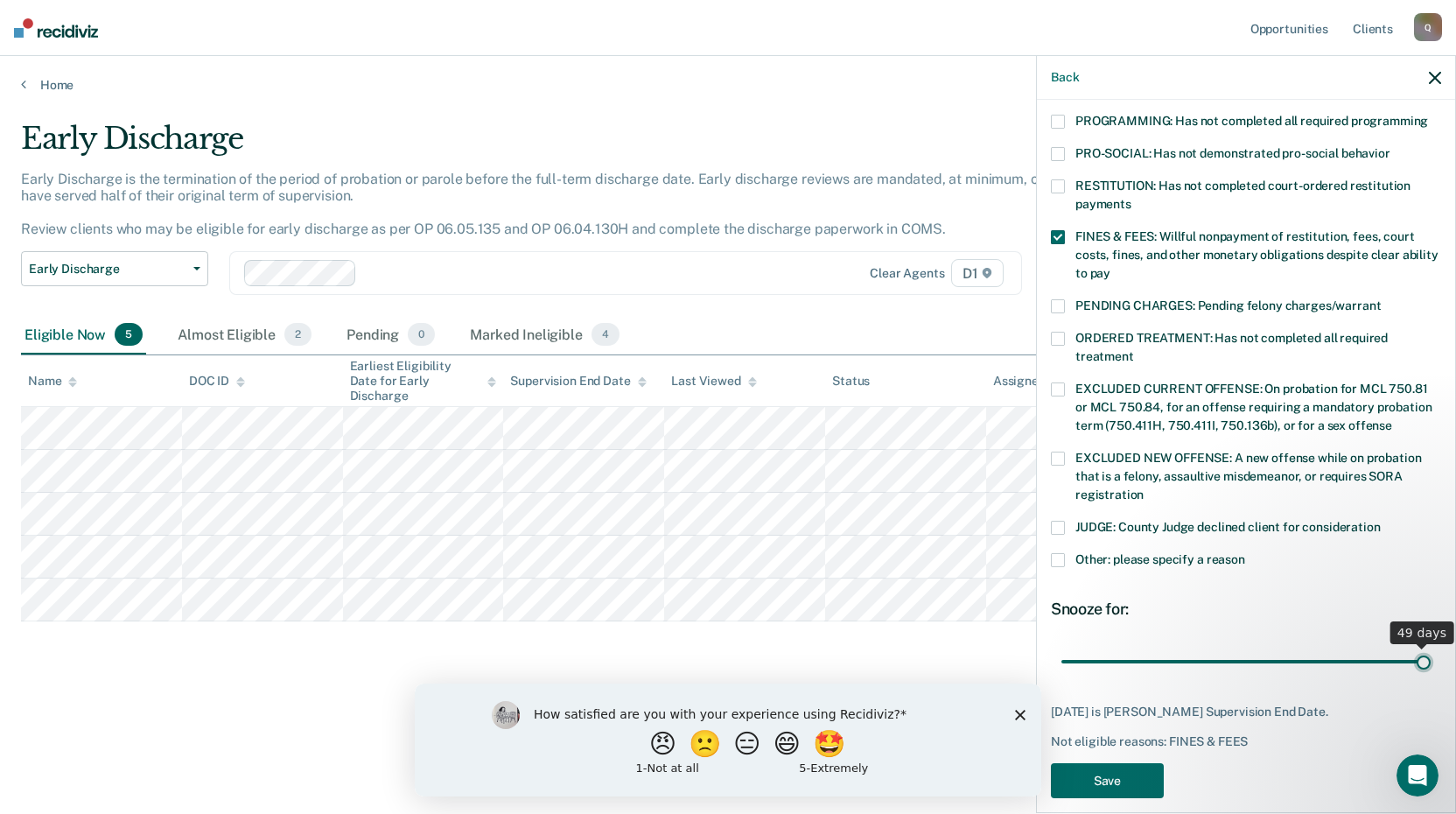
drag, startPoint x: 1277, startPoint y: 626, endPoint x: 1437, endPoint y: 618, distance: 160.2
type input "49"
click at [1431, 646] on input "range" at bounding box center [1246, 661] width 370 height 31
click at [1087, 764] on button "Save" at bounding box center [1107, 781] width 113 height 35
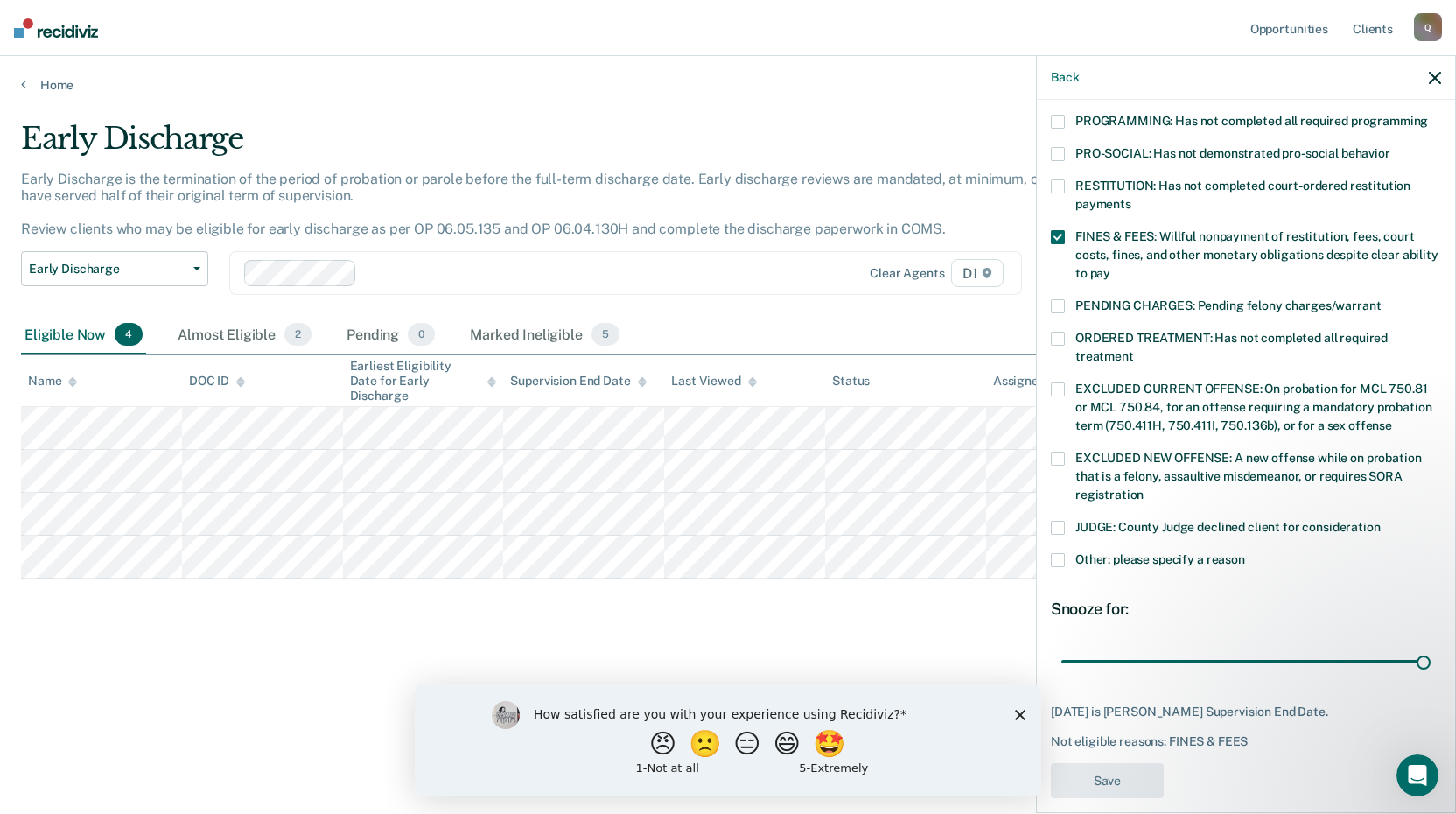
scroll to position [299, 0]
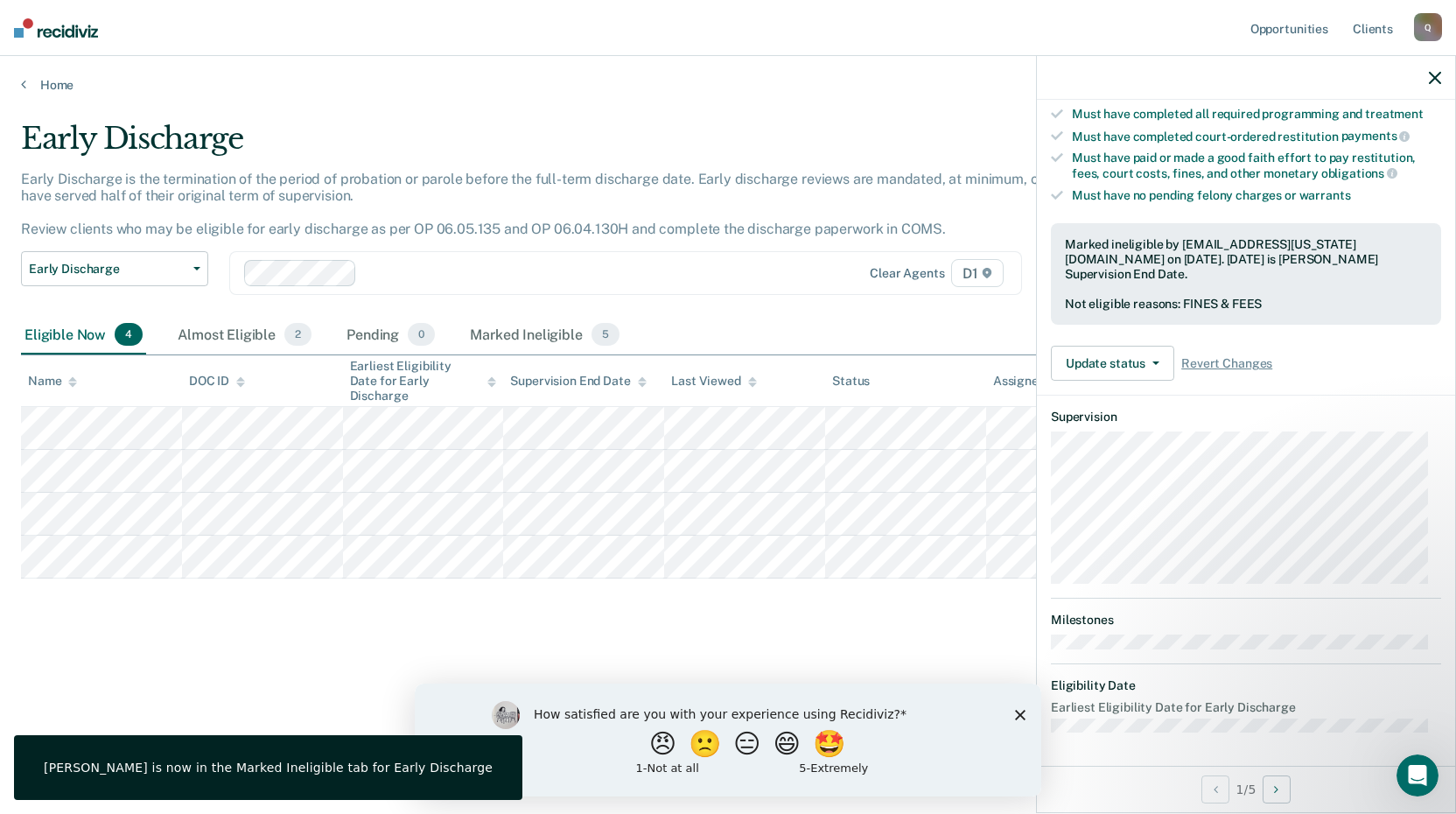
click at [1438, 80] on icon "button" at bounding box center [1435, 77] width 12 height 12
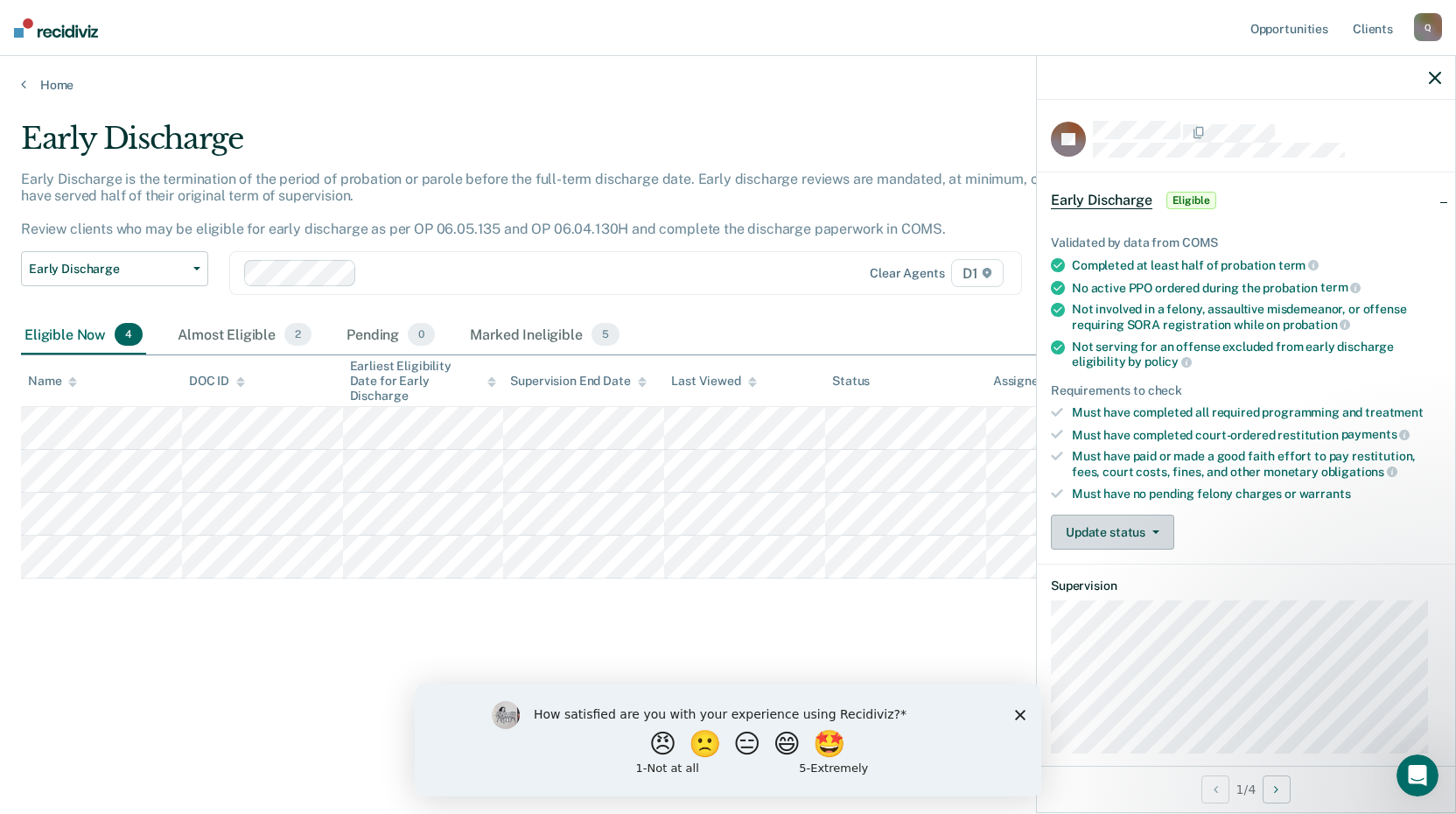
click at [1157, 538] on button "Update status" at bounding box center [1113, 532] width 123 height 35
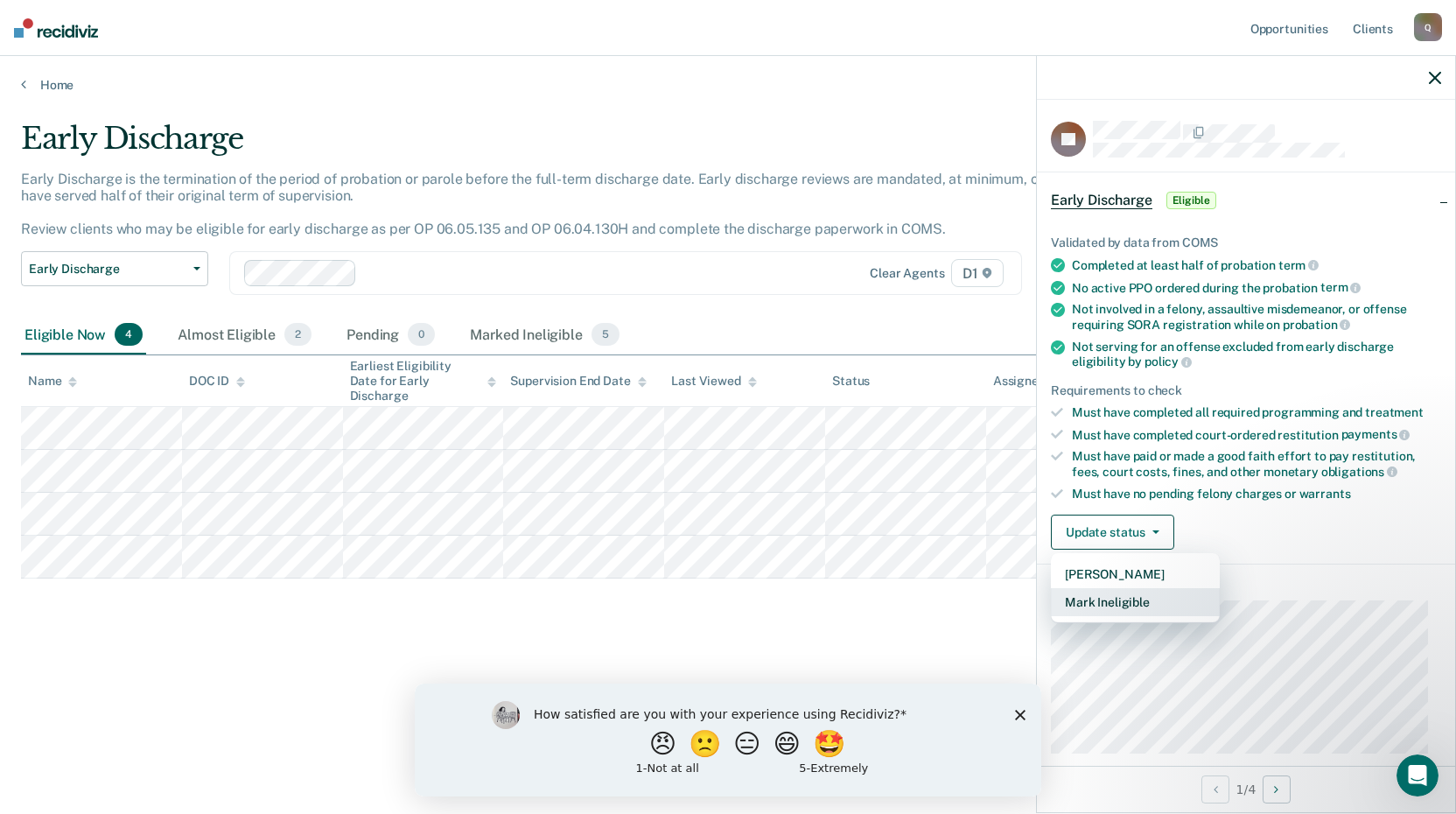
click at [1124, 599] on button "Mark Ineligible" at bounding box center [1135, 602] width 169 height 28
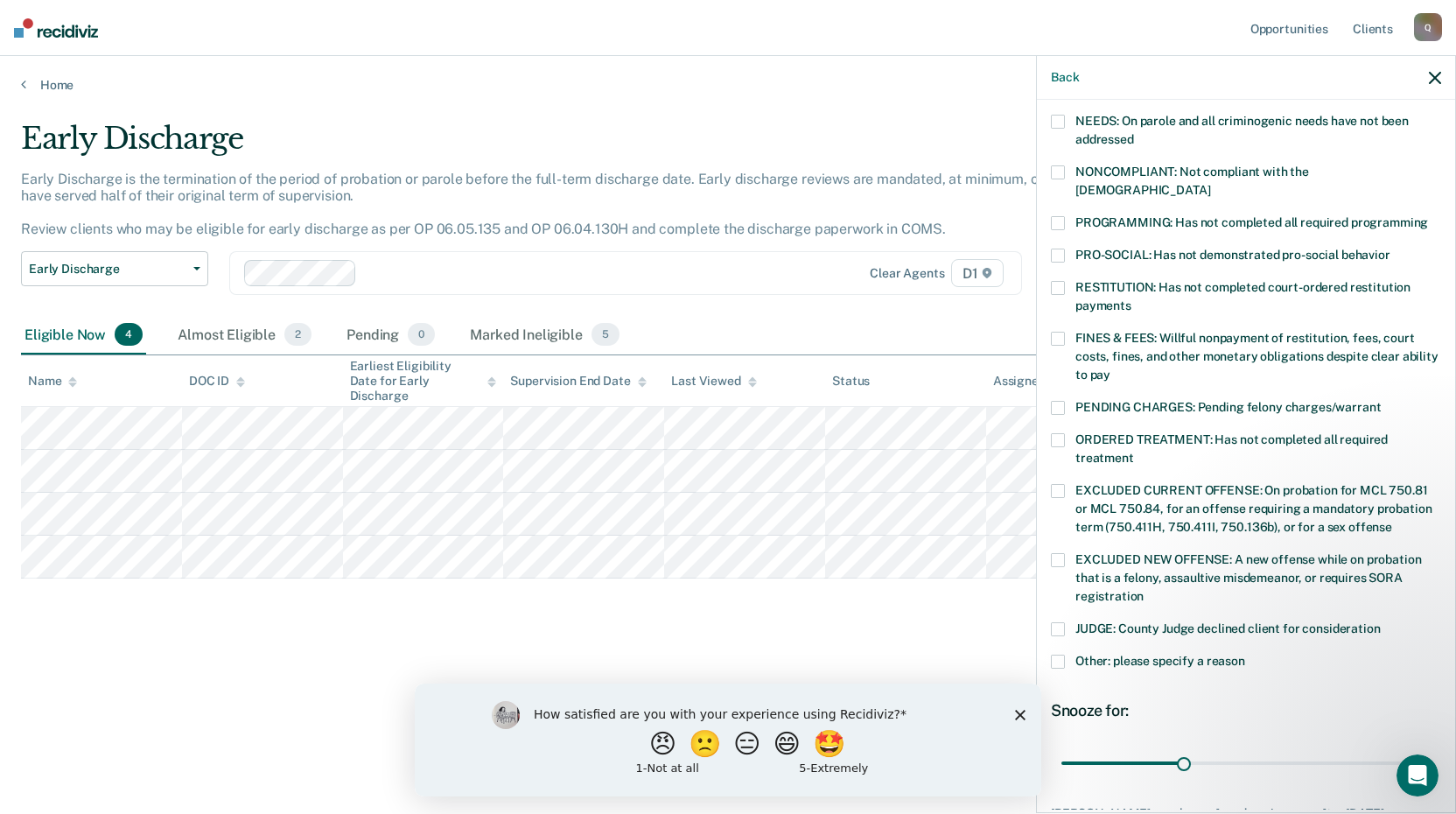
scroll to position [318, 0]
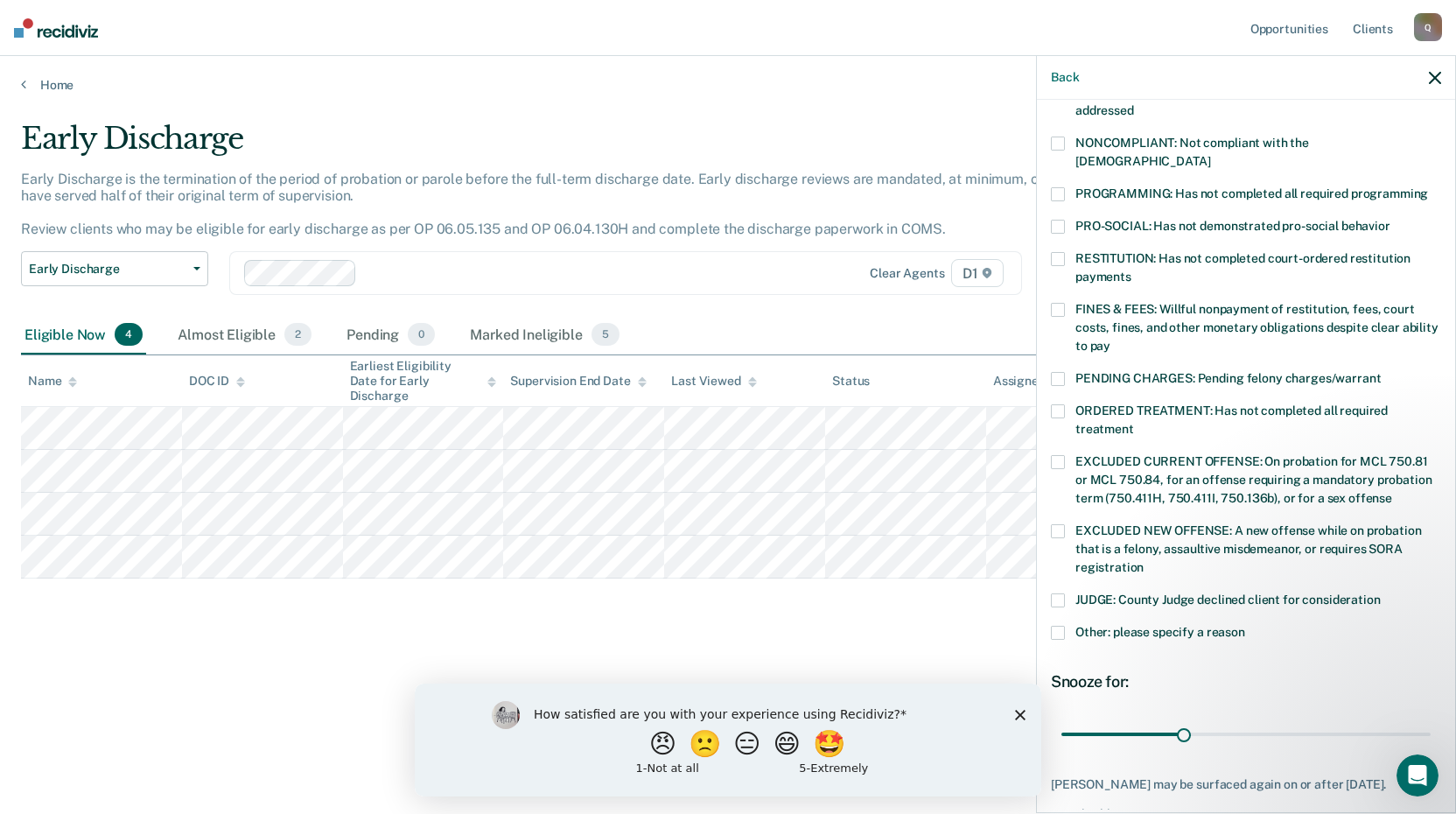
click at [1057, 625] on span at bounding box center [1057, 632] width 14 height 14
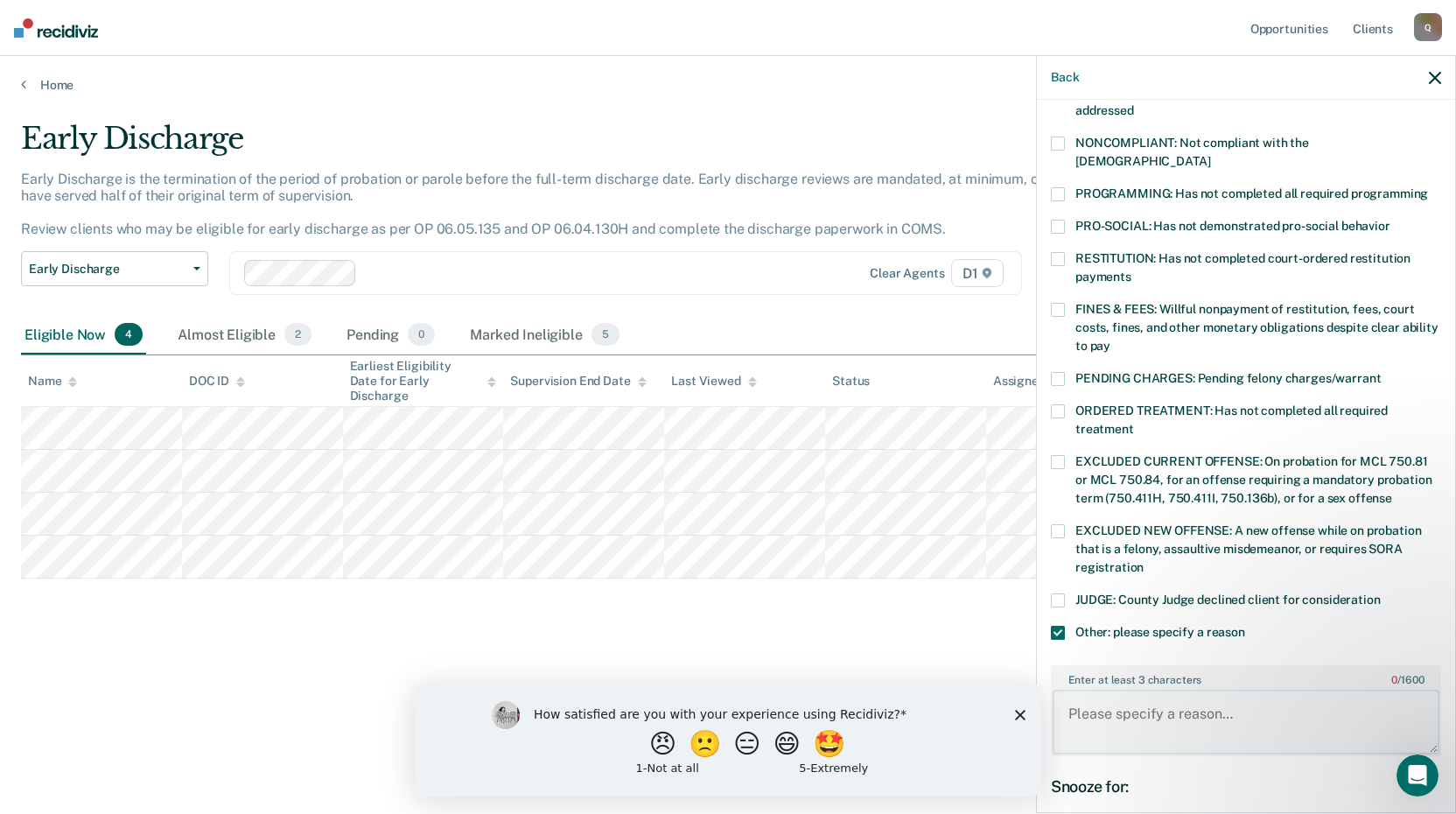
click at [1102, 695] on textarea "Enter at least 3 characters 0 / 1600" at bounding box center [1246, 722] width 386 height 64
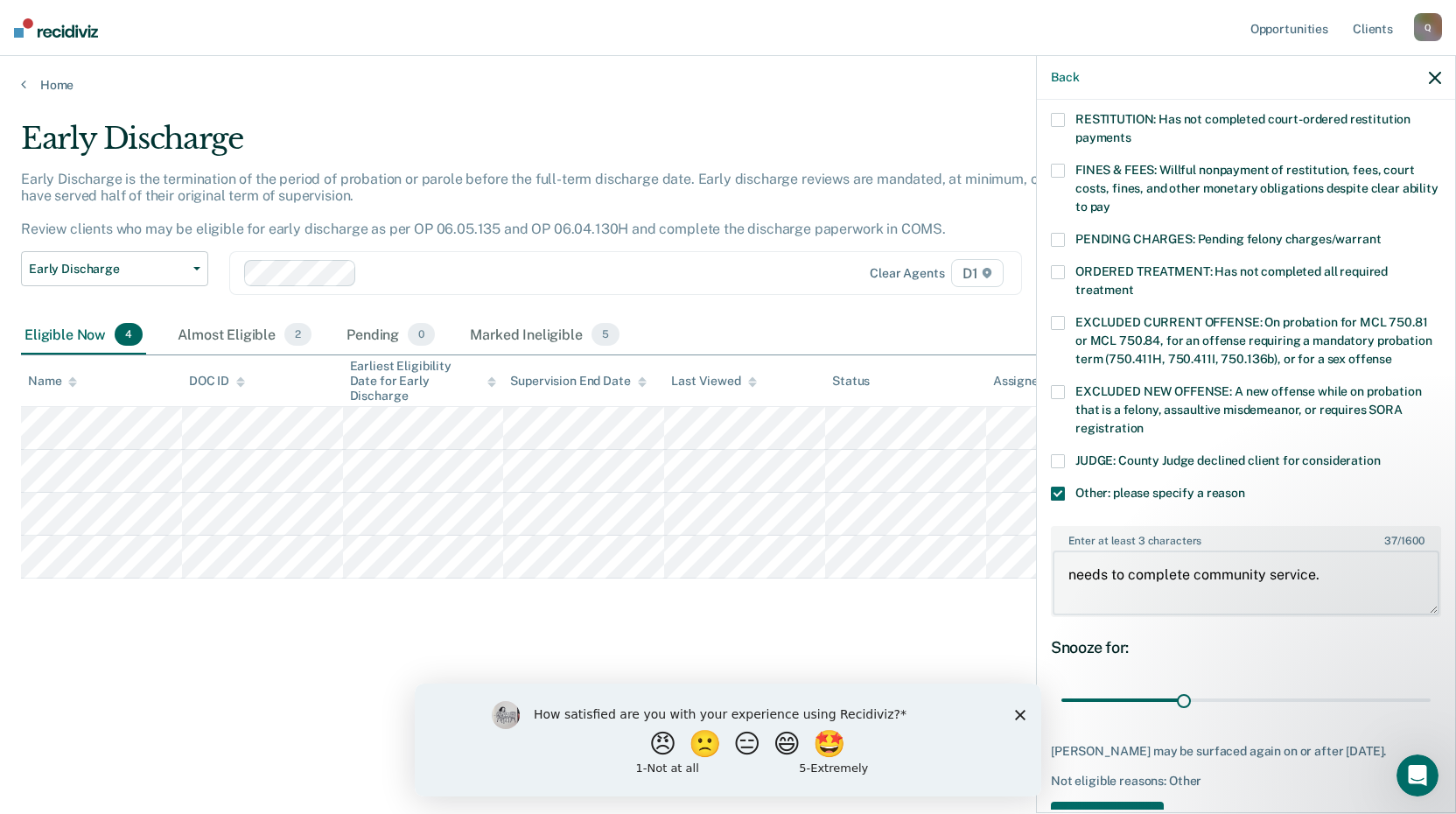
scroll to position [512, 0]
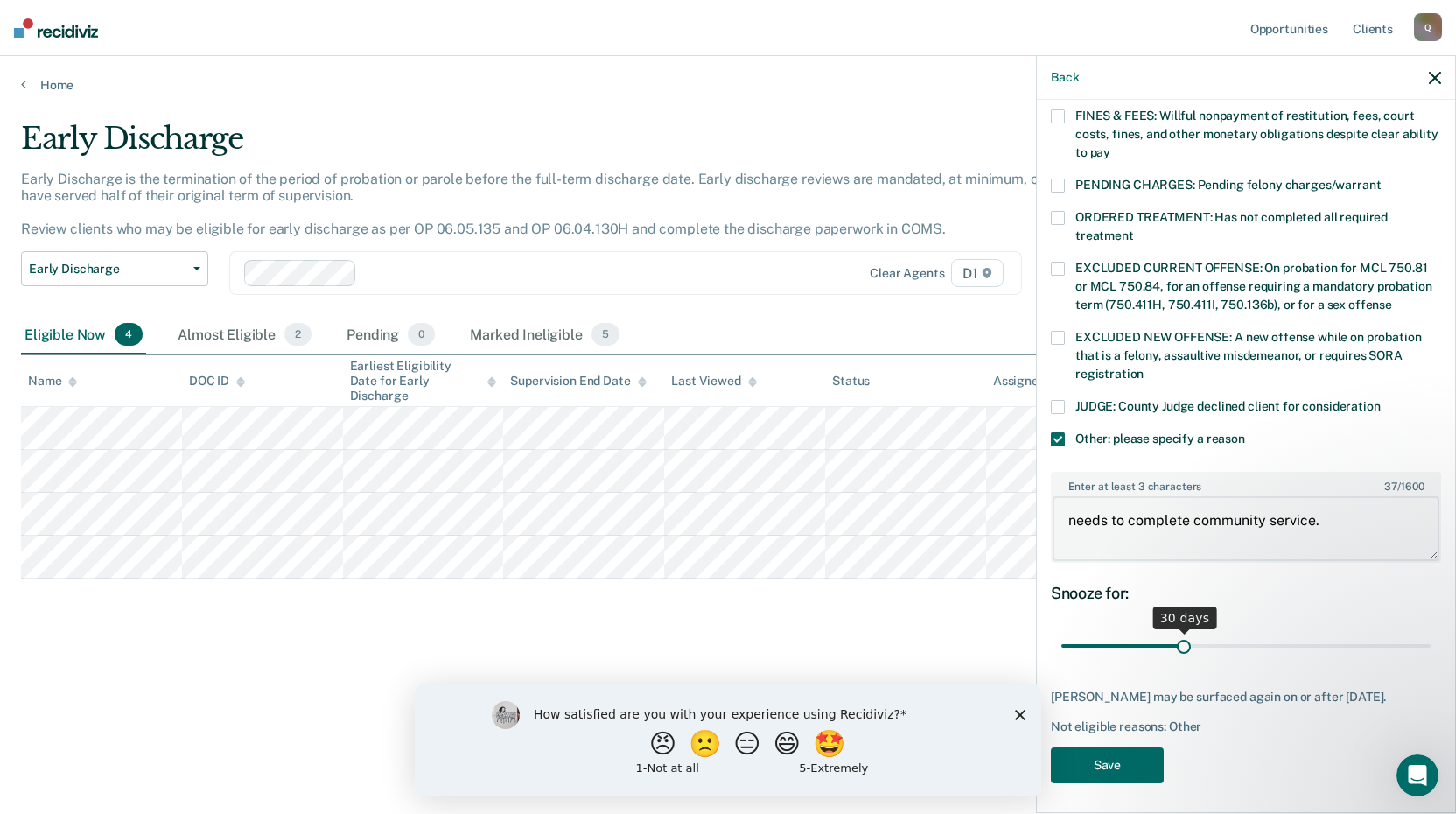
type textarea "needs to complete community service."
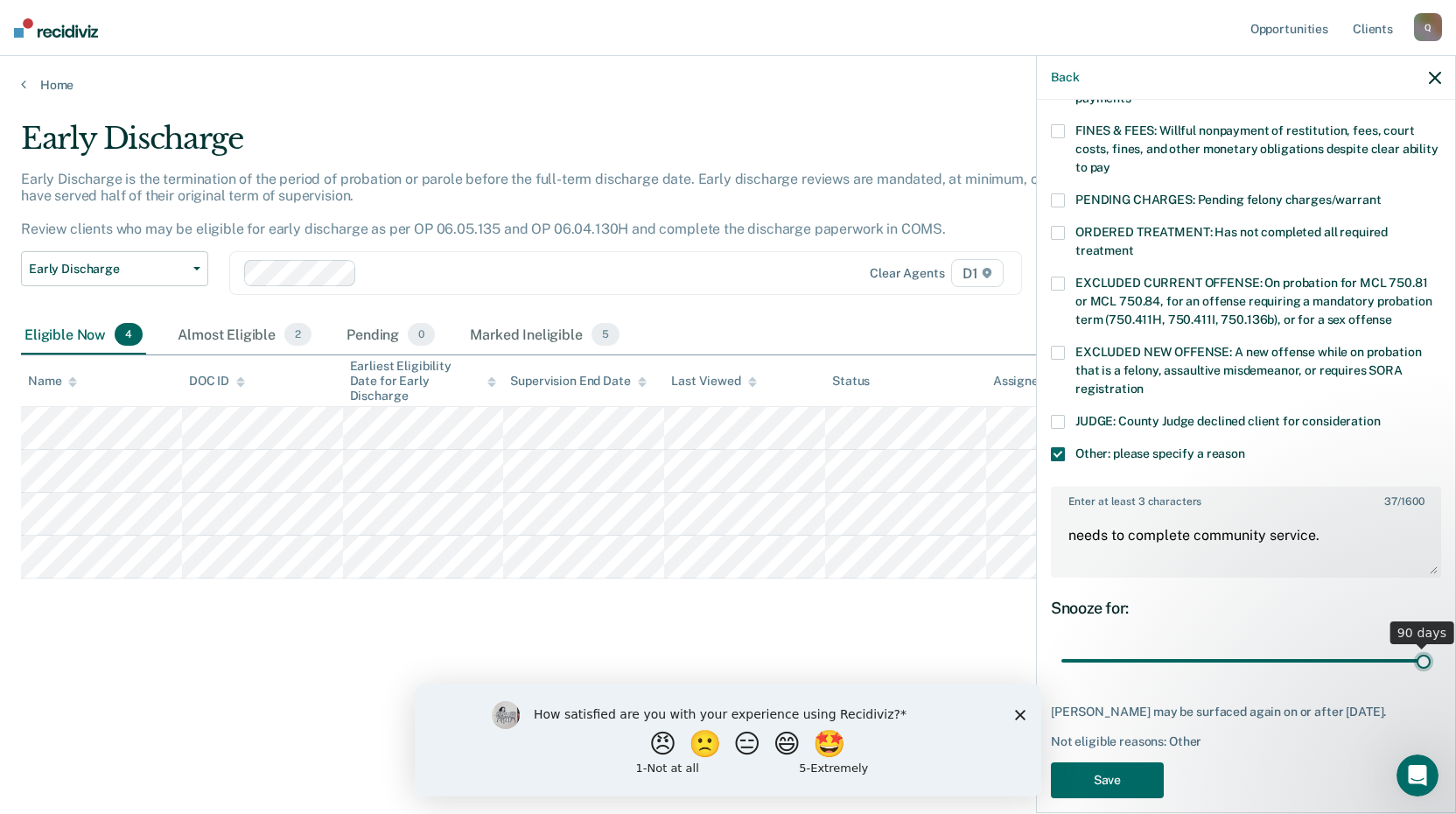
drag, startPoint x: 1183, startPoint y: 628, endPoint x: 1436, endPoint y: 638, distance: 253.2
type input "90"
click at [1431, 646] on input "range" at bounding box center [1246, 661] width 370 height 31
click at [1132, 766] on button "Save" at bounding box center [1107, 780] width 113 height 35
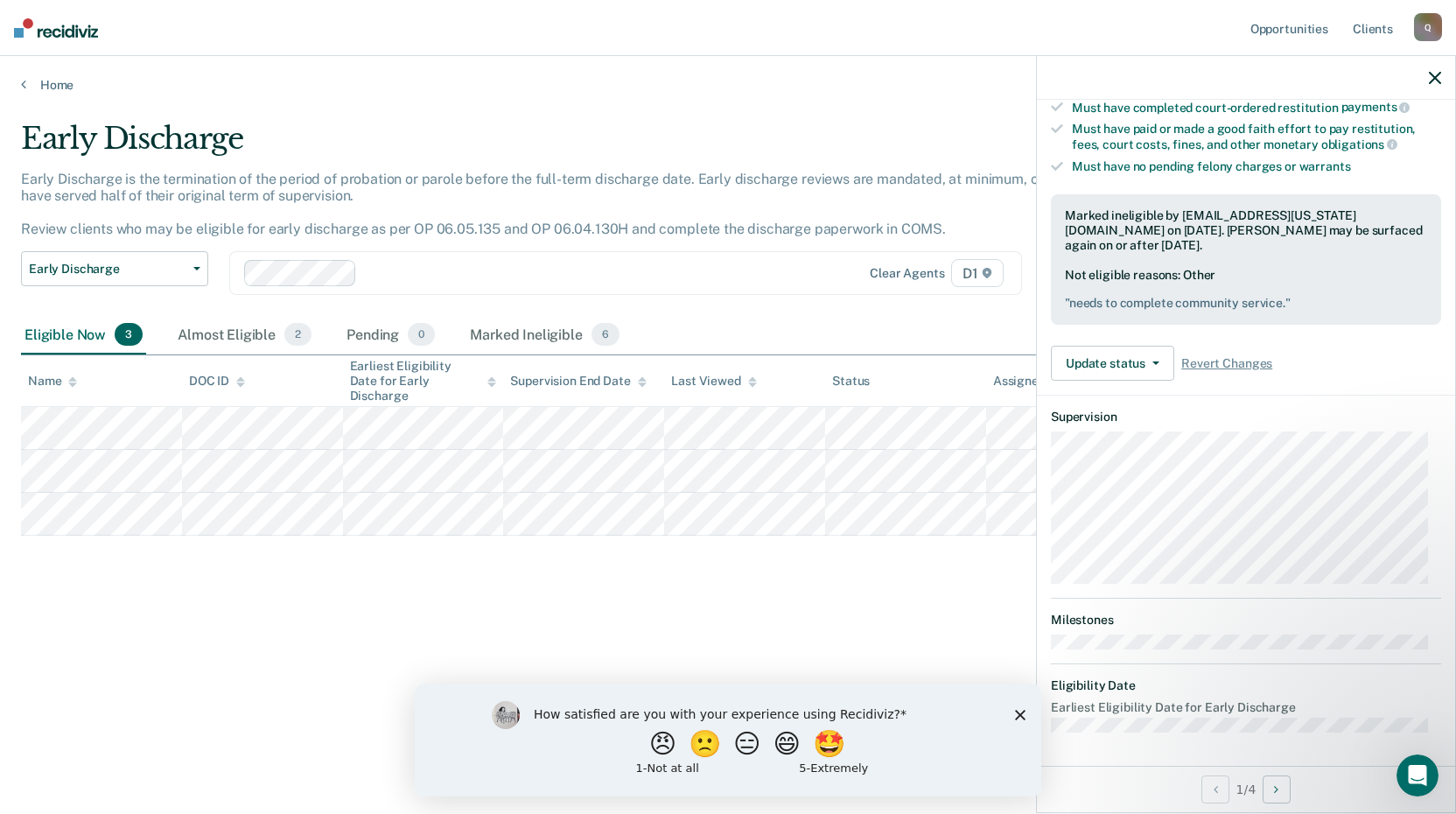
scroll to position [188, 0]
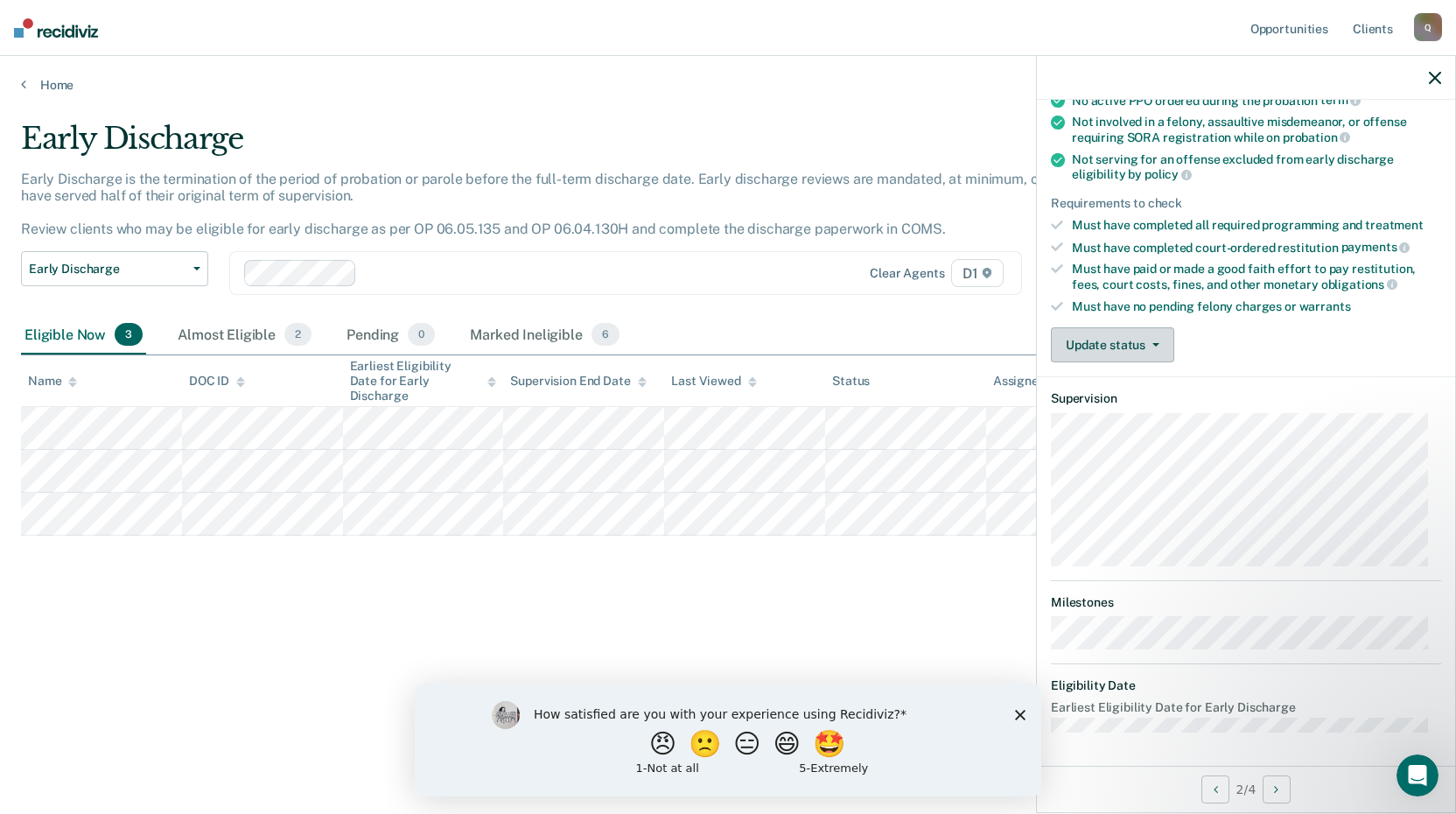
click at [1127, 337] on button "Update status" at bounding box center [1113, 345] width 123 height 35
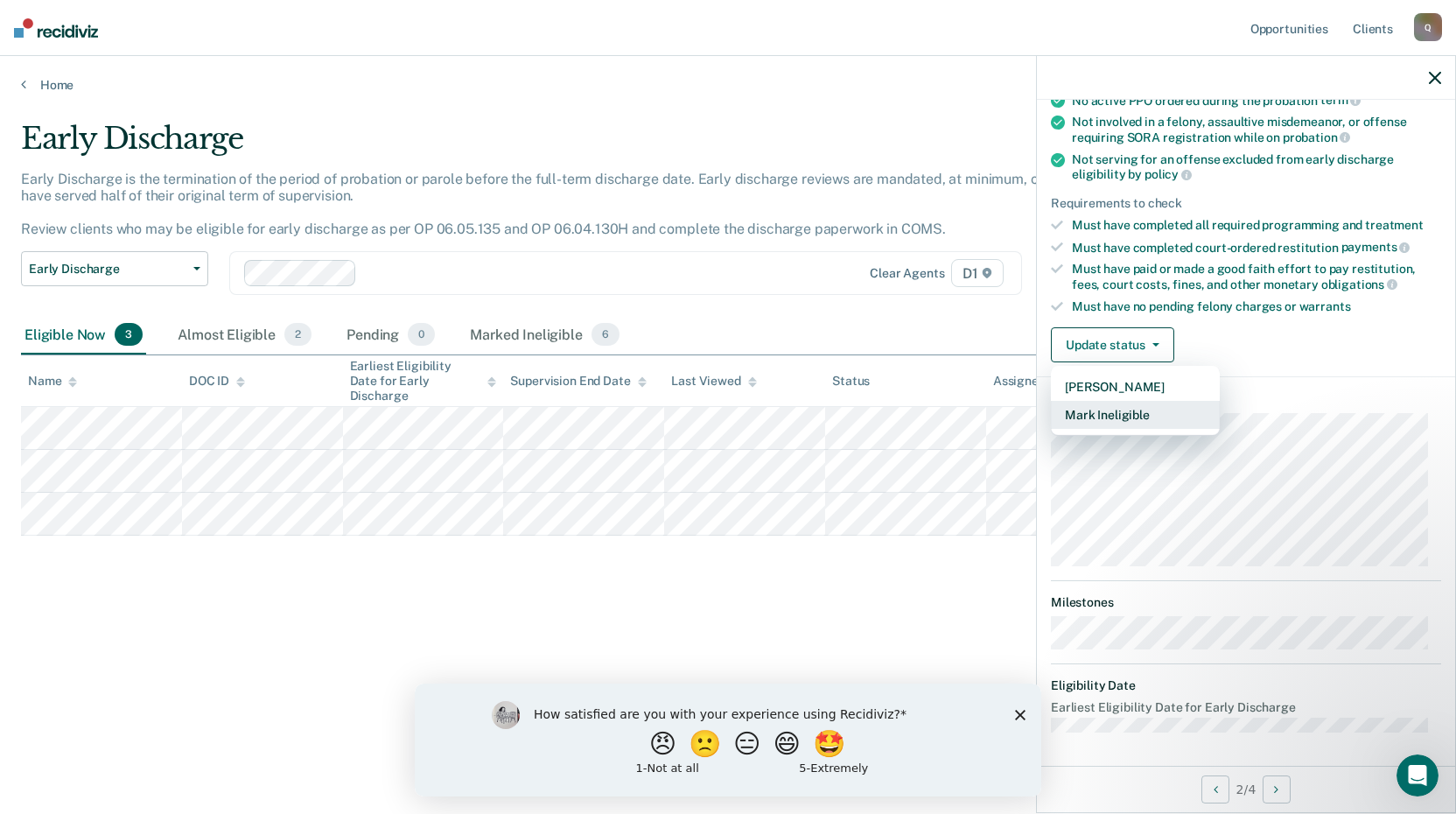
click at [1118, 413] on button "Mark Ineligible" at bounding box center [1135, 414] width 169 height 28
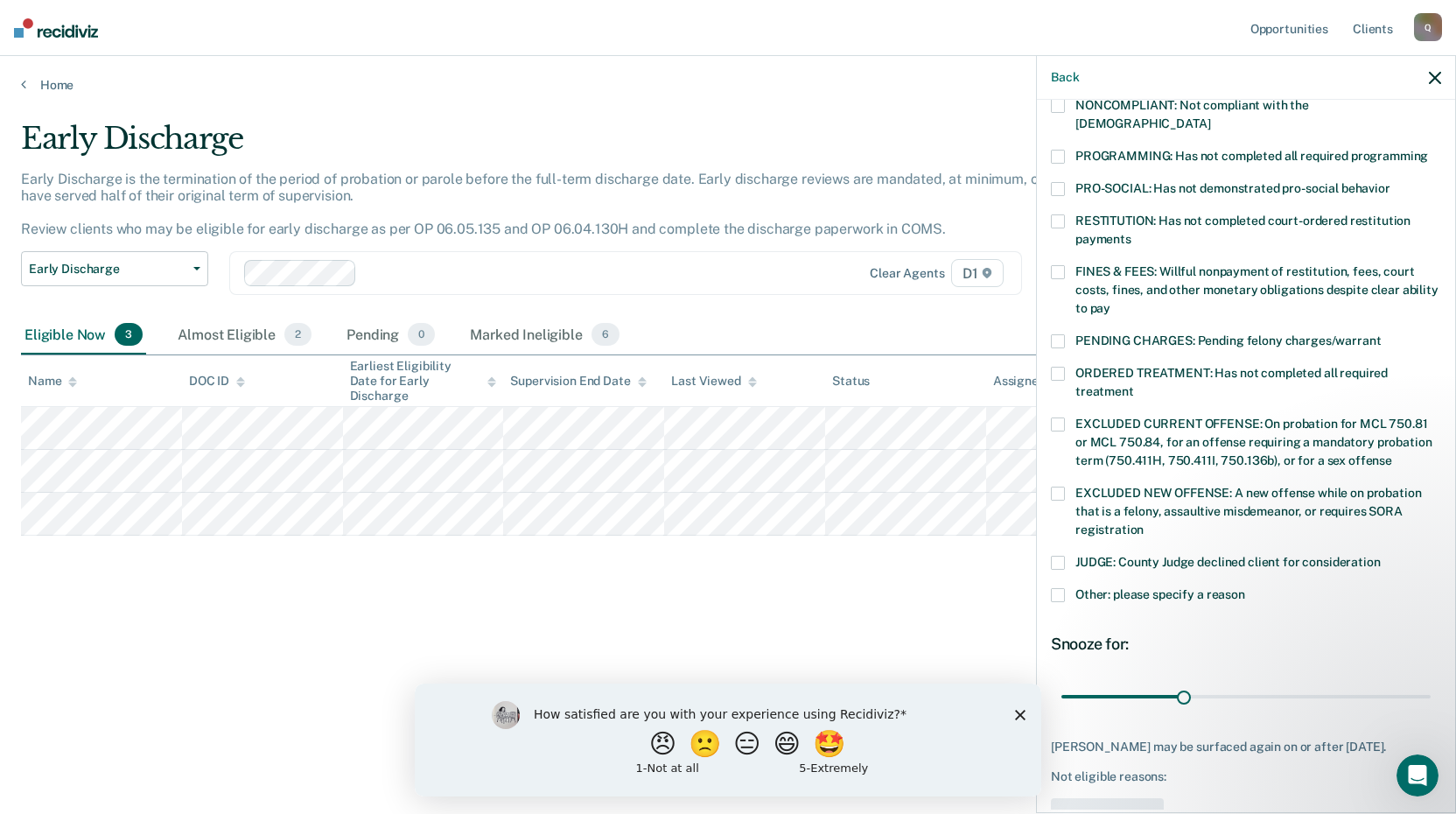
scroll to position [406, 0]
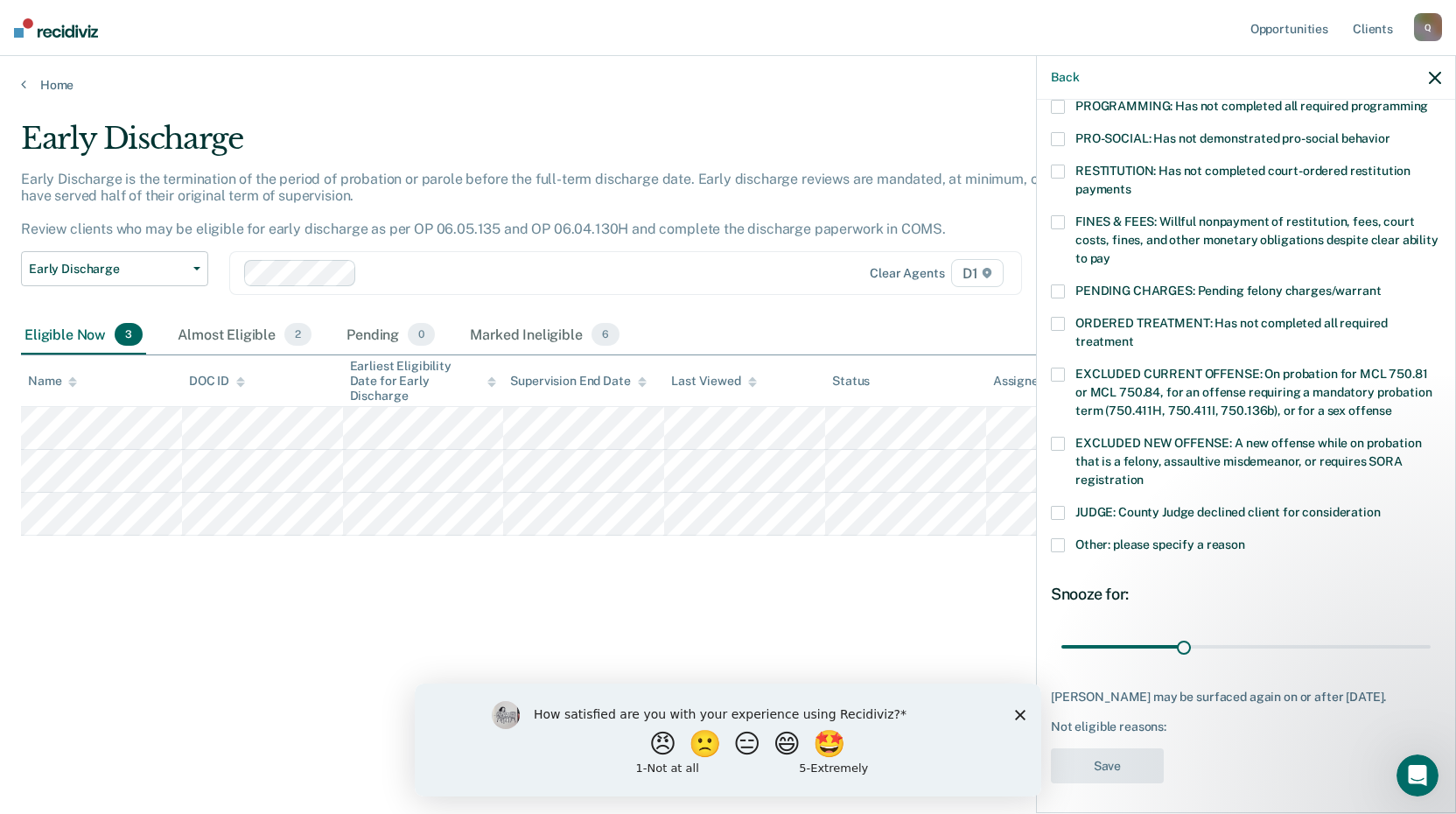
click at [1060, 506] on span at bounding box center [1057, 512] width 14 height 14
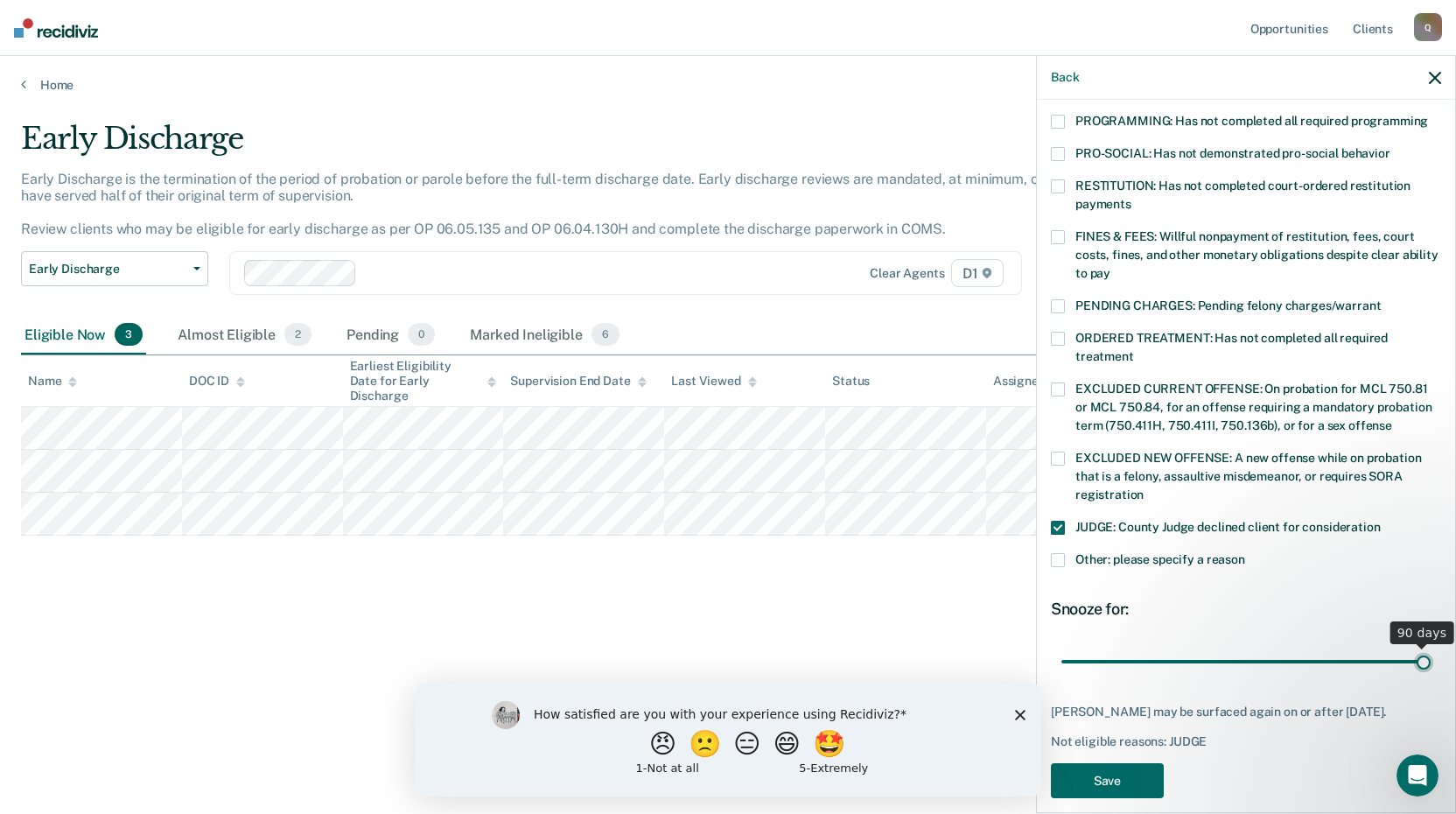
drag, startPoint x: 1176, startPoint y: 625, endPoint x: 1446, endPoint y: 602, distance: 271.0
type input "90"
click at [1431, 646] on input "range" at bounding box center [1246, 661] width 370 height 31
click at [1119, 766] on button "Save" at bounding box center [1107, 781] width 113 height 35
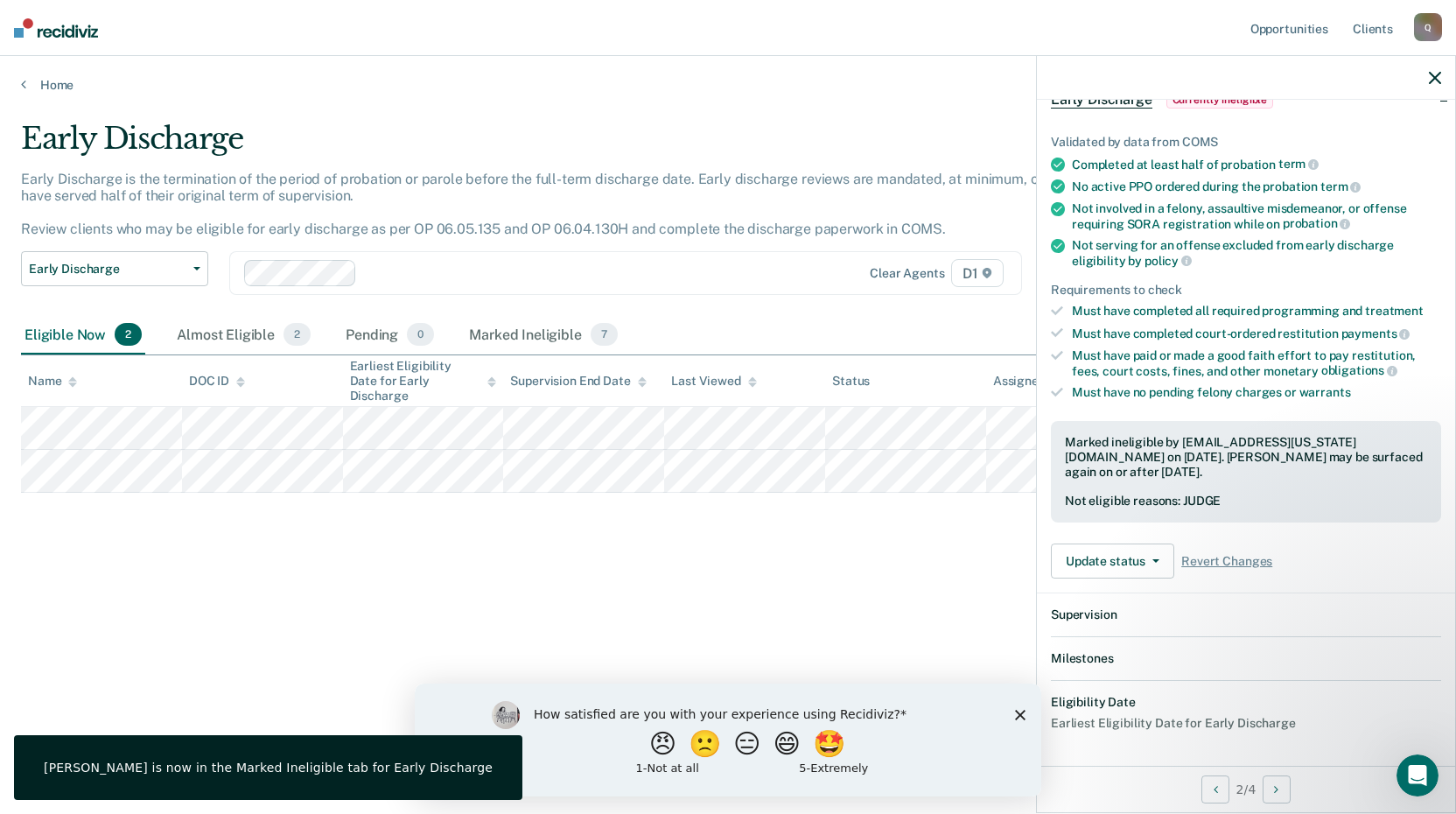
scroll to position [316, 0]
